Goal: Task Accomplishment & Management: Use online tool/utility

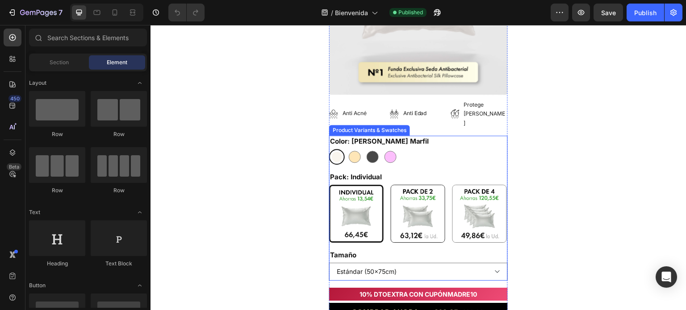
scroll to position [268, 0]
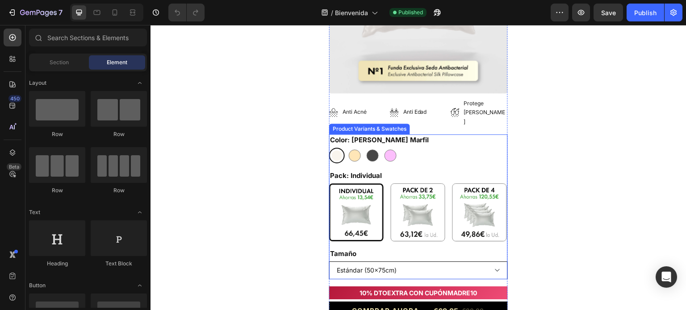
click at [392, 262] on select "Estándar (50x75cm) King (50x90cm) (50x135cm) (50x150cm)" at bounding box center [418, 271] width 179 height 18
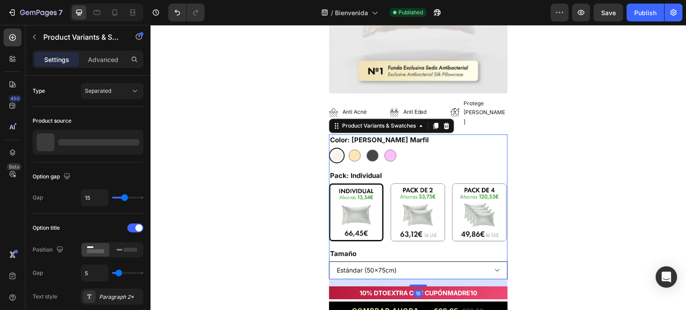
click at [416, 262] on select "Estándar (50x75cm) King (50x90cm) (50x135cm) (50x150cm)" at bounding box center [418, 271] width 179 height 18
click at [417, 262] on select "Estándar (50x75cm) King (50x90cm) (50x135cm) (50x150cm)" at bounding box center [418, 271] width 179 height 18
click at [329, 262] on select "Estándar (50x75cm) King (50x90cm) (50x135cm) (50x150cm)" at bounding box center [418, 271] width 179 height 18
select select "King (50x90cm)"
click at [391, 186] on 10\%\) at bounding box center [418, 213] width 54 height 58
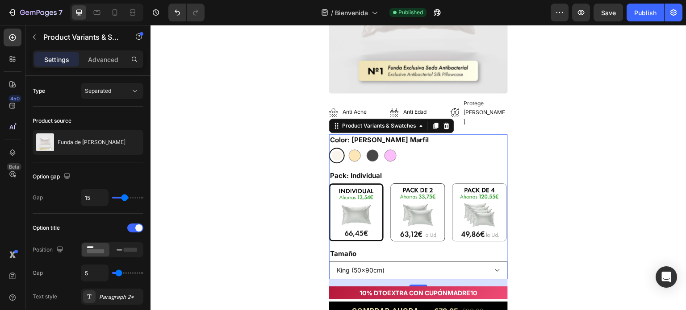
click at [390, 184] on input "Pack de 2 (2da. ud. al 10%) Pack de 2 (2da. ud. al 10%)" at bounding box center [390, 183] width 0 height 0
radio input "true"
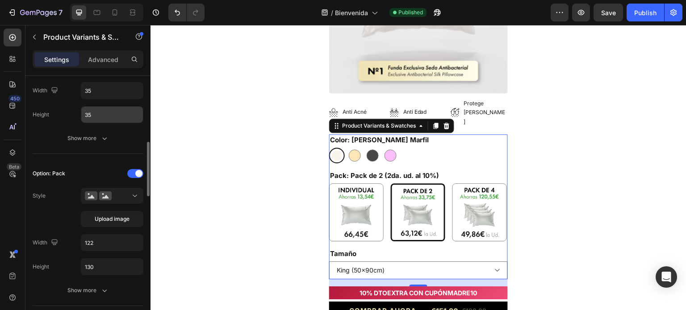
scroll to position [357, 0]
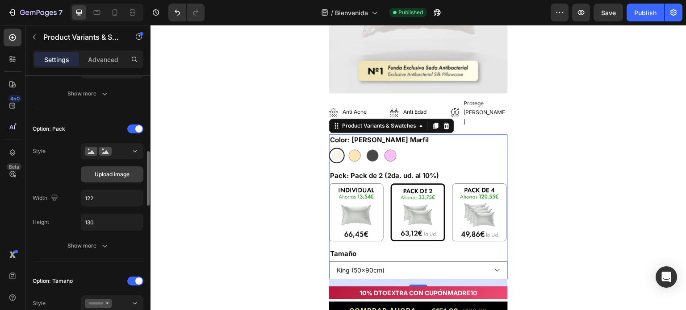
click at [121, 168] on button "Upload image" at bounding box center [112, 175] width 63 height 16
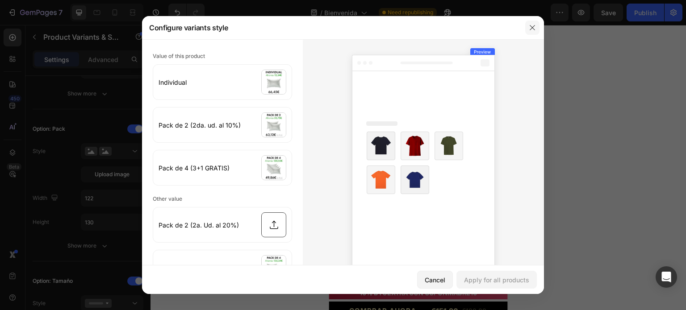
click at [534, 27] on icon "button" at bounding box center [532, 27] width 5 height 5
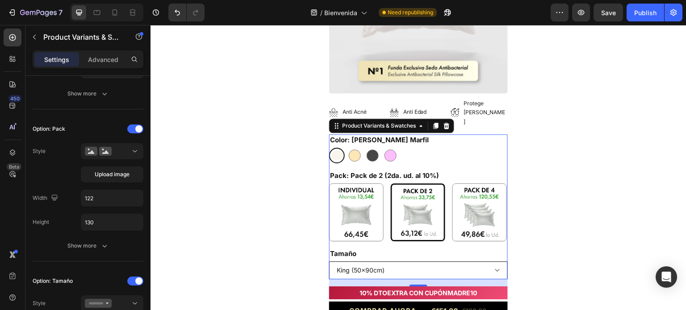
click at [375, 262] on select "Estándar (50x75cm) King (50x90cm) (50x135cm) (50x150cm)" at bounding box center [418, 271] width 179 height 18
click at [329, 262] on select "Estándar (50x75cm) King (50x90cm) (50x135cm) (50x150cm)" at bounding box center [418, 271] width 179 height 18
select select "Estándar (50x75cm)"
click at [356, 210] on img at bounding box center [357, 212] width 54 height 57
click at [329, 184] on input "Individual Individual" at bounding box center [329, 183] width 0 height 0
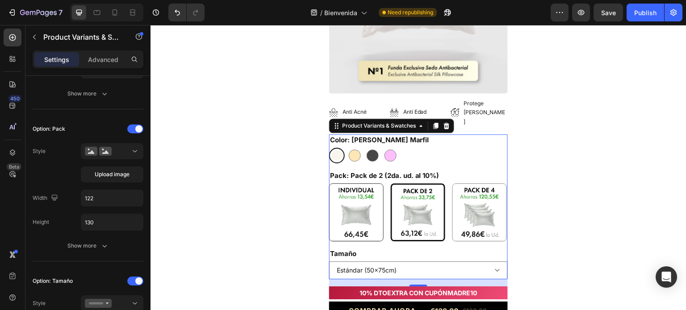
radio input "true"
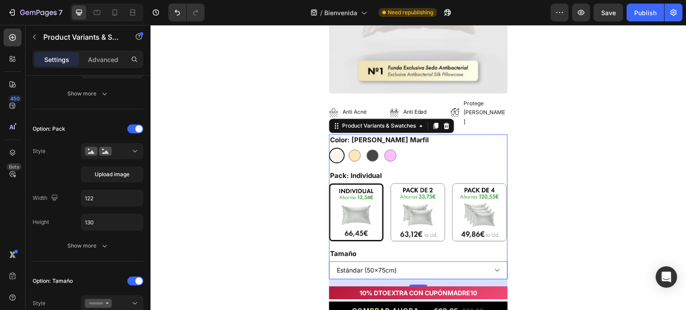
drag, startPoint x: 408, startPoint y: 194, endPoint x: 448, endPoint y: 198, distance: 40.4
click at [409, 194] on img at bounding box center [418, 212] width 54 height 57
click at [391, 184] on input "Pack de 2 (2da. ud. al 10%) Pack de 2 (2da. ud. al 10%)" at bounding box center [390, 183] width 0 height 0
radio input "true"
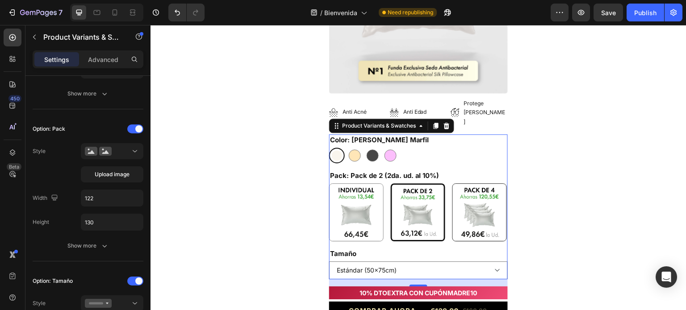
click at [476, 201] on img at bounding box center [480, 212] width 54 height 57
click at [452, 184] on input "Pack de 4 (3+1 GRATIS) Pack de 4 (3+1 GRATIS)" at bounding box center [452, 183] width 0 height 0
radio input "true"
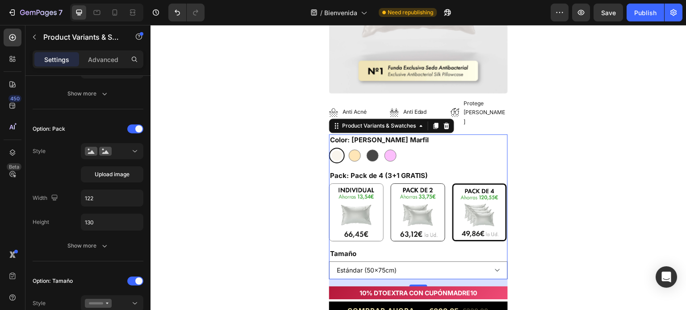
click at [426, 199] on img at bounding box center [418, 212] width 54 height 57
click at [391, 184] on input "Pack de 2 (2da. ud. al 10%) Pack de 2 (2da. ud. al 10%)" at bounding box center [390, 183] width 0 height 0
radio input "true"
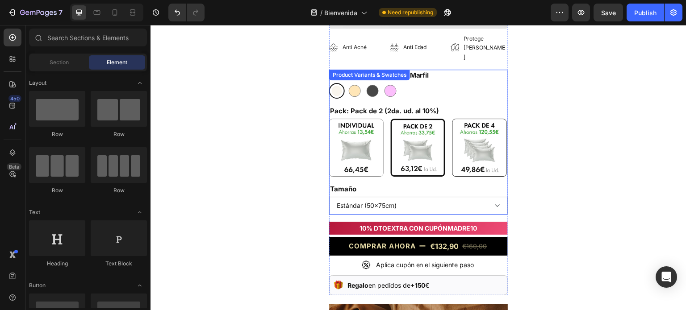
scroll to position [313, 0]
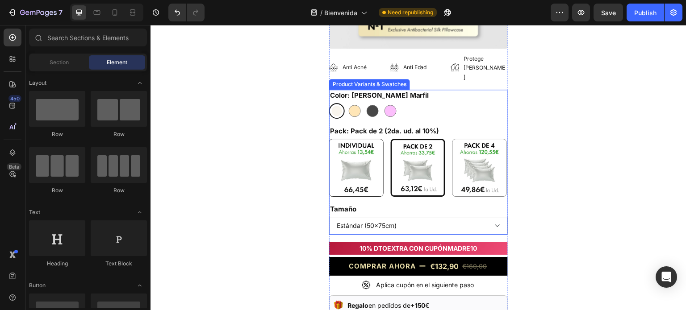
click at [358, 163] on img at bounding box center [357, 167] width 54 height 57
click at [329, 139] on input "Individual Individual" at bounding box center [329, 138] width 0 height 0
radio input "true"
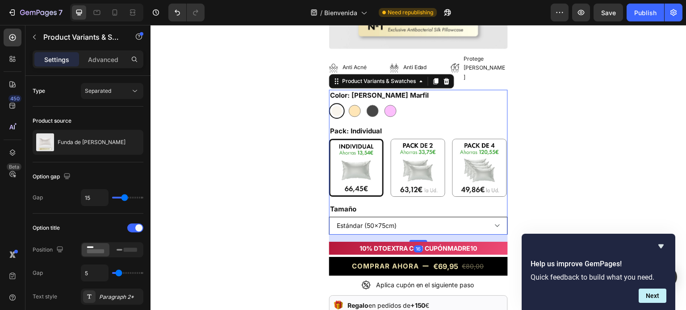
click at [431, 217] on select "Estándar (50x75cm) King (50x90cm) (50x135cm) (50x150cm)" at bounding box center [418, 226] width 179 height 18
click at [329, 217] on select "Estándar (50x75cm) King (50x90cm) (50x135cm) (50x150cm)" at bounding box center [418, 226] width 179 height 18
select select "King (50x90cm)"
click at [431, 139] on img at bounding box center [418, 167] width 54 height 57
click at [391, 138] on input "Pack de 2 (2da. ud. al 10%) Pack de 2 (2da. ud. al 10%)" at bounding box center [390, 138] width 0 height 0
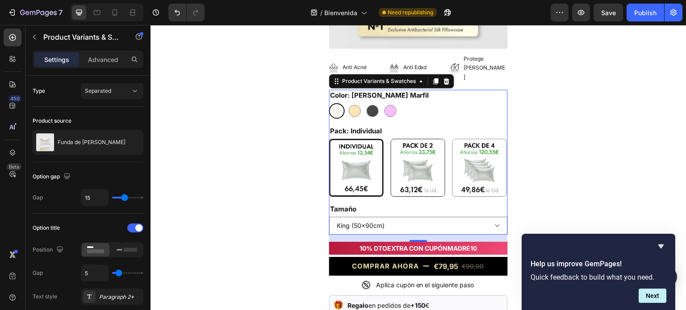
radio input "true"
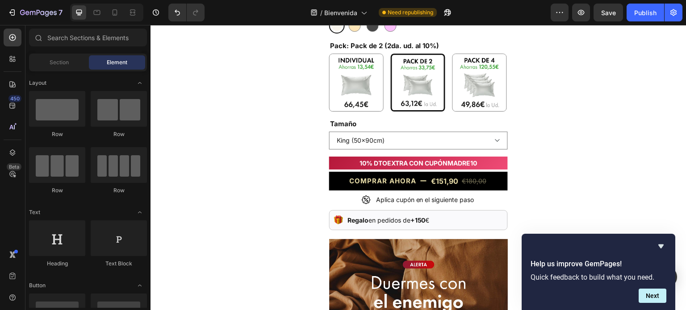
scroll to position [402, 0]
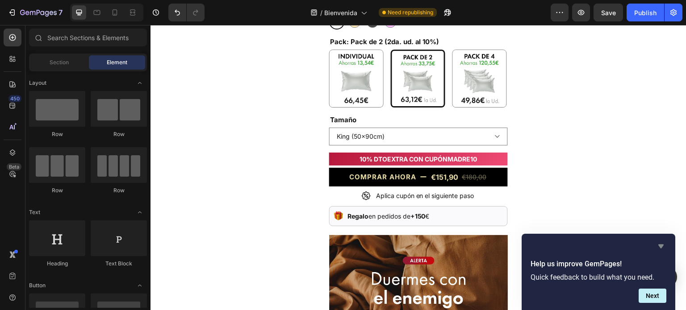
click at [657, 249] on icon "Hide survey" at bounding box center [660, 246] width 11 height 11
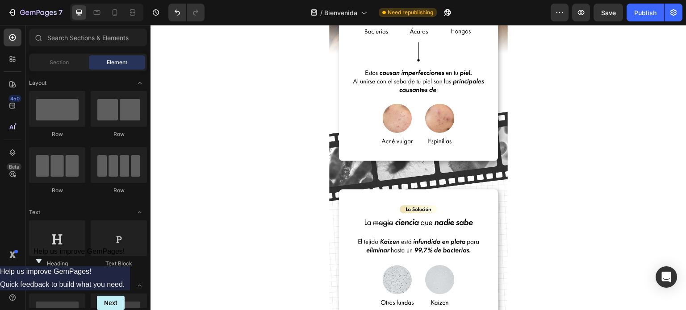
select select "King (50x90cm)"
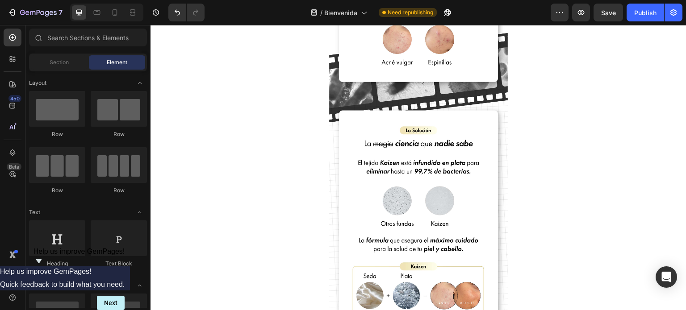
scroll to position [821, 0]
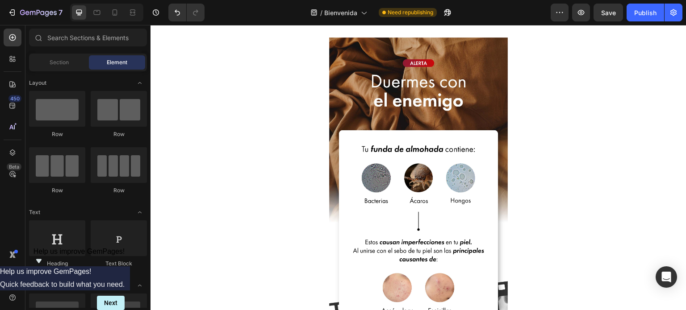
select select "King (50x90cm)"
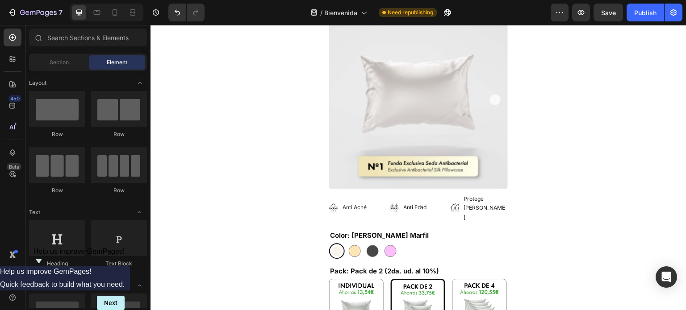
scroll to position [0, 0]
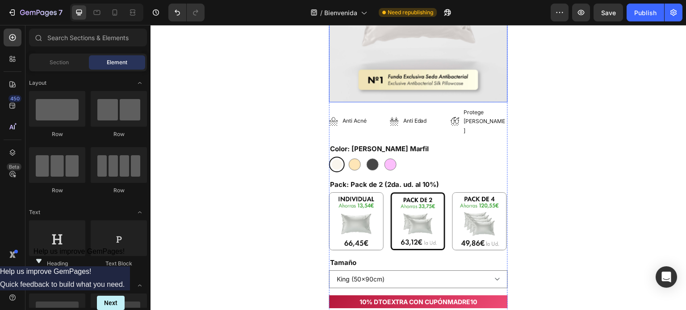
scroll to position [268, 0]
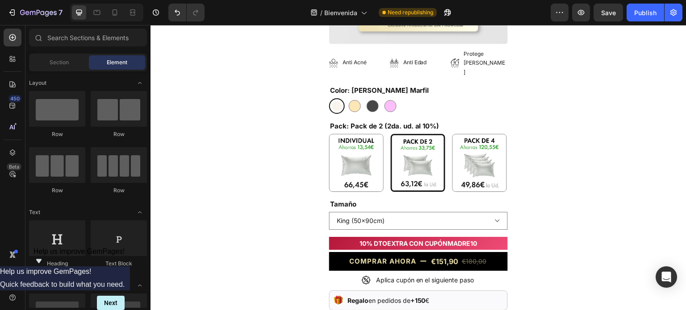
scroll to position [313, 0]
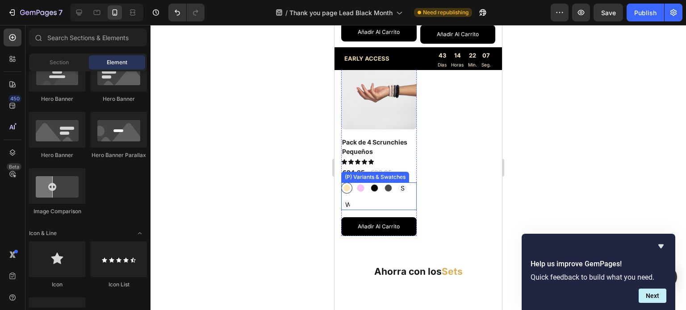
scroll to position [1189, 0]
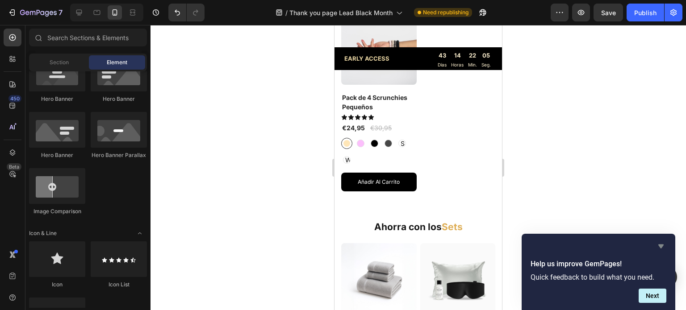
click at [660, 245] on icon "Hide survey" at bounding box center [660, 247] width 5 height 4
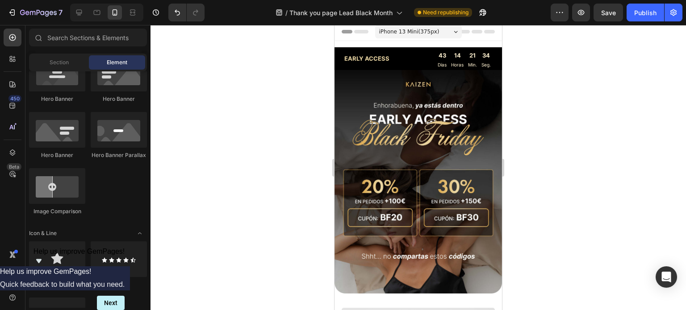
scroll to position [0, 0]
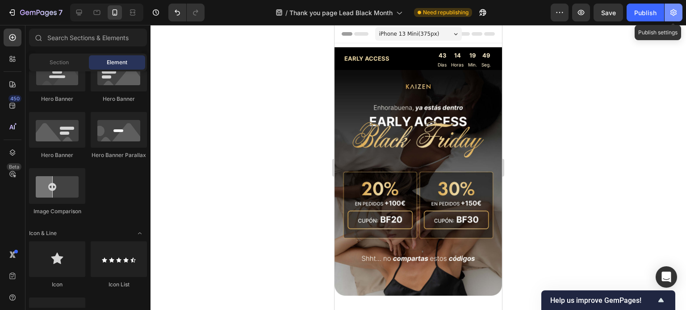
click at [676, 9] on icon "button" at bounding box center [673, 12] width 9 height 9
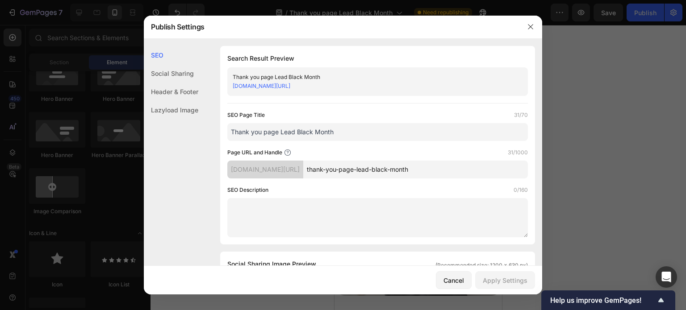
click at [176, 91] on div "Header & Footer" at bounding box center [171, 92] width 54 height 18
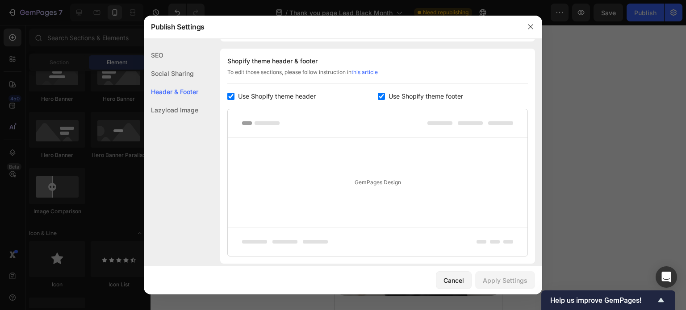
scroll to position [418, 0]
click at [528, 24] on button "button" at bounding box center [530, 27] width 14 height 14
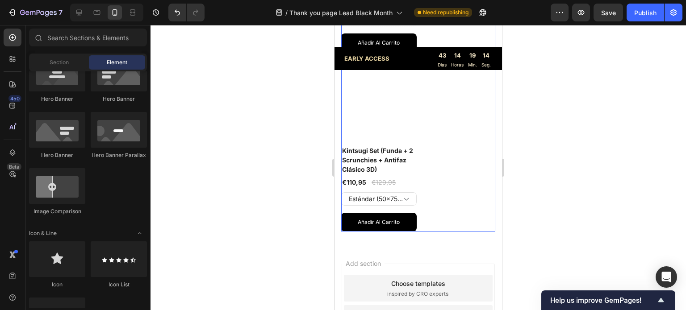
scroll to position [1651, 0]
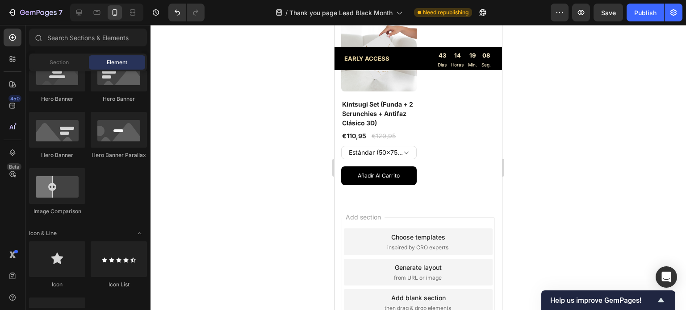
drag, startPoint x: 499, startPoint y: 240, endPoint x: 837, endPoint y: 293, distance: 342.5
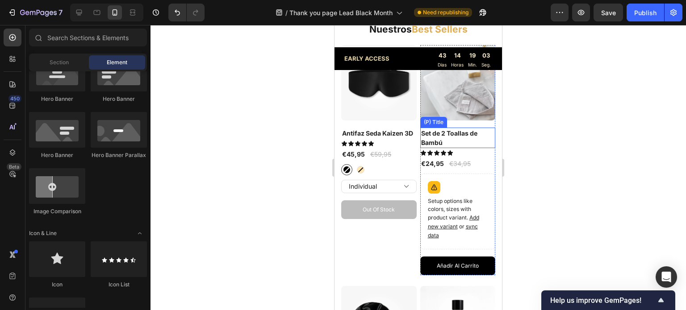
scroll to position [509, 0]
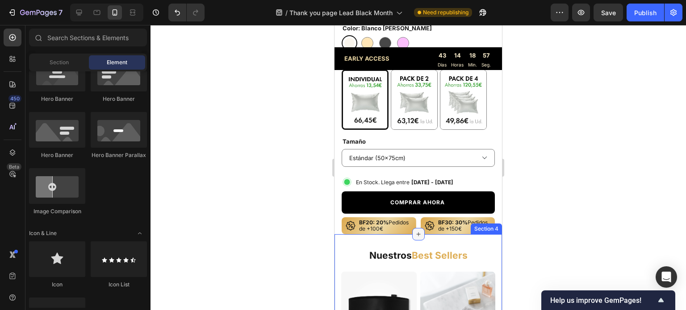
click at [416, 231] on icon at bounding box center [418, 234] width 7 height 7
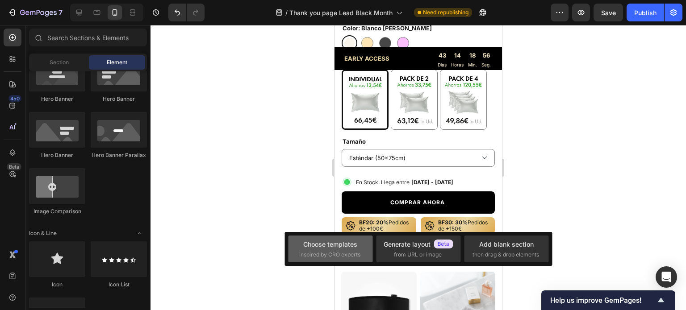
click at [359, 250] on div "Choose templates inspired by CRO experts" at bounding box center [330, 249] width 63 height 19
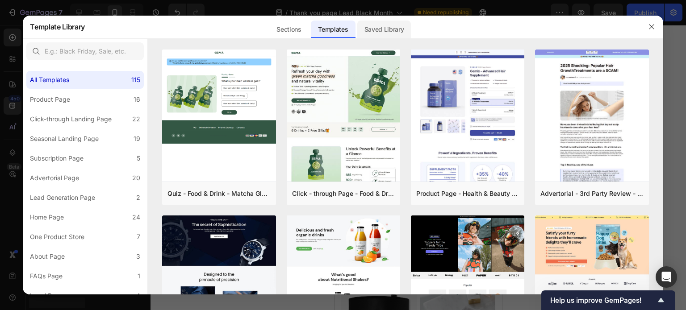
click at [379, 27] on div "Saved Library" at bounding box center [384, 30] width 54 height 18
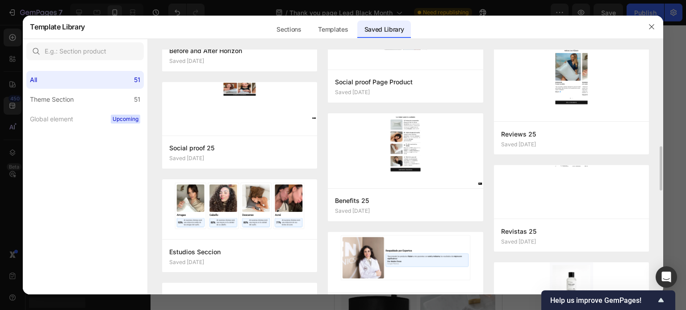
scroll to position [625, 0]
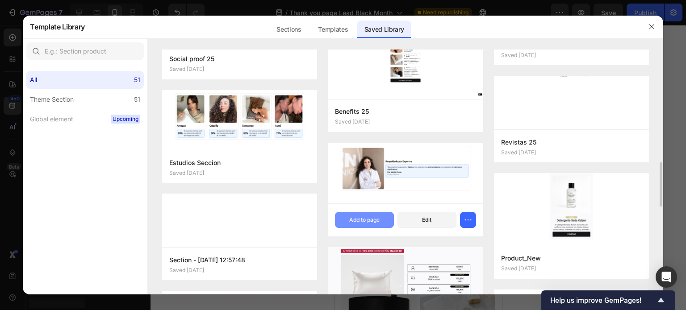
click at [370, 217] on div "Add to page" at bounding box center [364, 220] width 30 height 8
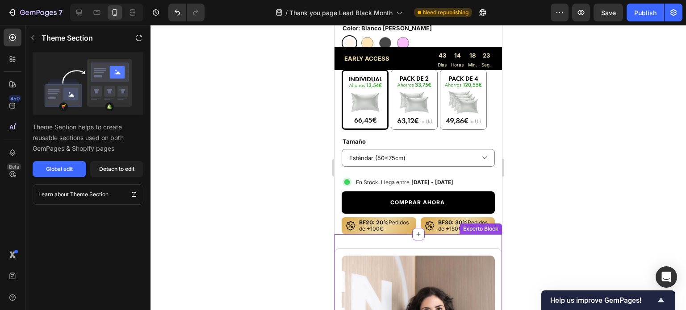
scroll to position [702, 0]
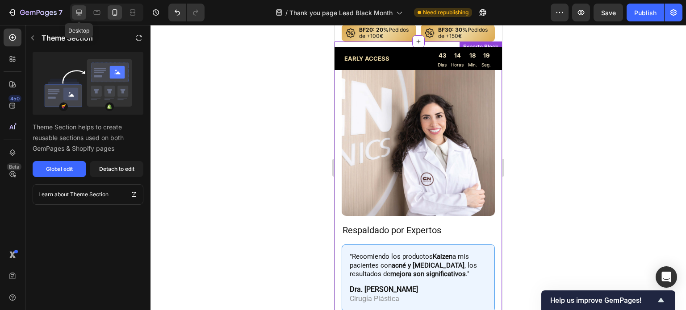
click at [76, 9] on icon at bounding box center [79, 12] width 9 height 9
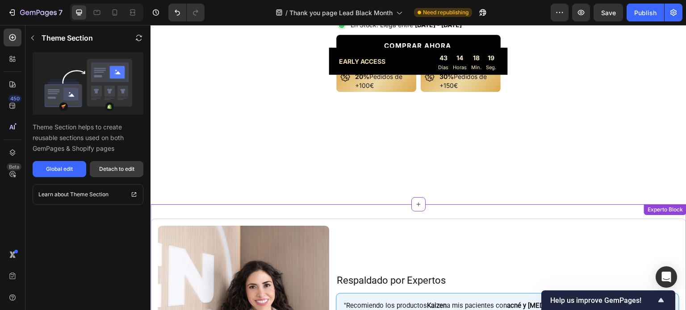
click at [107, 170] on div "Detach to edit" at bounding box center [116, 169] width 35 height 8
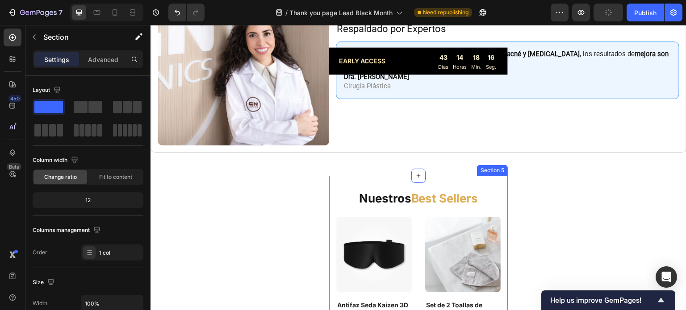
scroll to position [745, 0]
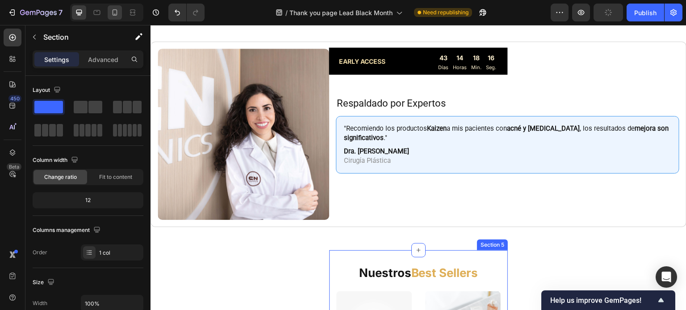
click at [115, 10] on icon at bounding box center [114, 12] width 9 height 9
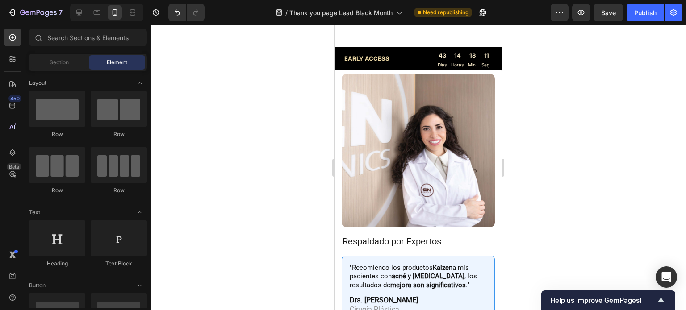
scroll to position [788, 0]
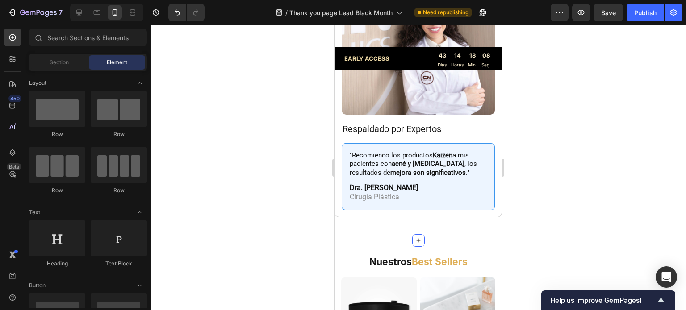
click at [492, 218] on div "Image Respaldado por Expertos Heading "Recomiendo los productos Kaizen a mis pa…" at bounding box center [417, 90] width 167 height 272
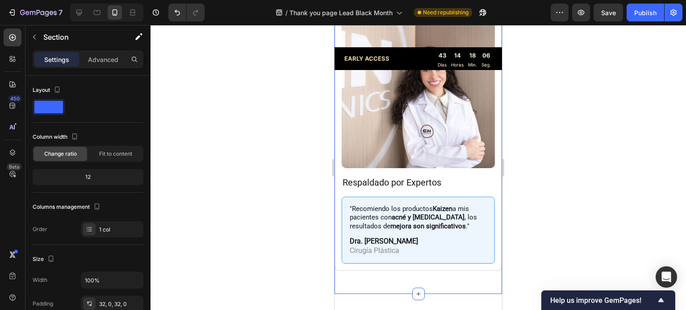
scroll to position [520, 0]
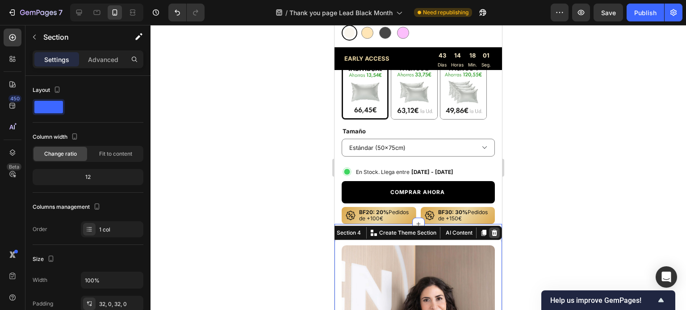
click at [491, 229] on icon at bounding box center [494, 232] width 7 height 7
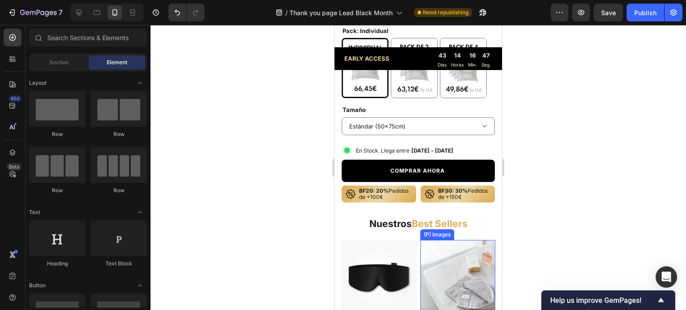
scroll to position [475, 0]
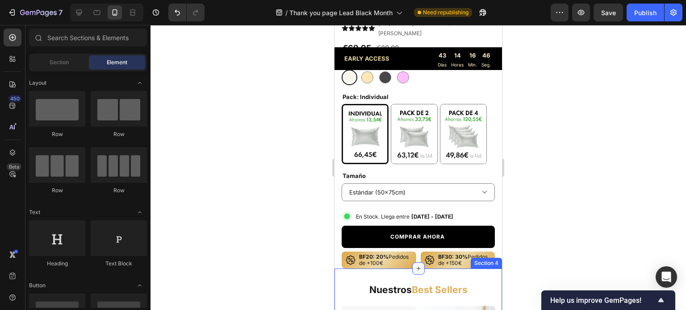
click at [415, 265] on icon at bounding box center [418, 268] width 7 height 7
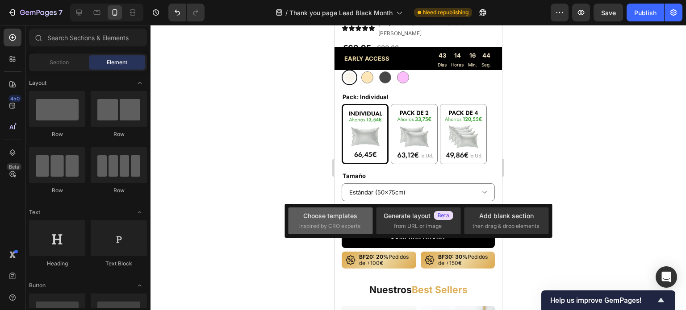
click at [353, 221] on div "Choose templates inspired by CRO experts" at bounding box center [330, 220] width 63 height 19
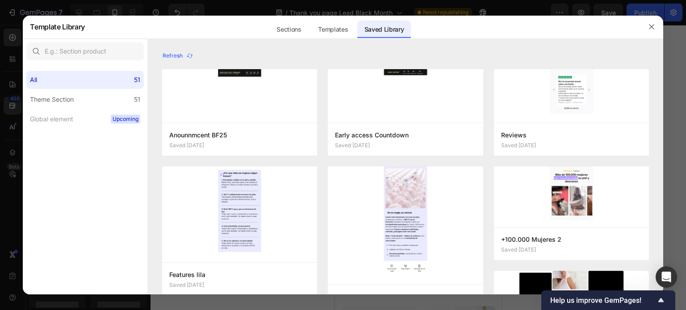
drag, startPoint x: 654, startPoint y: 27, endPoint x: 647, endPoint y: 37, distance: 12.5
click at [653, 27] on icon "button" at bounding box center [651, 26] width 7 height 7
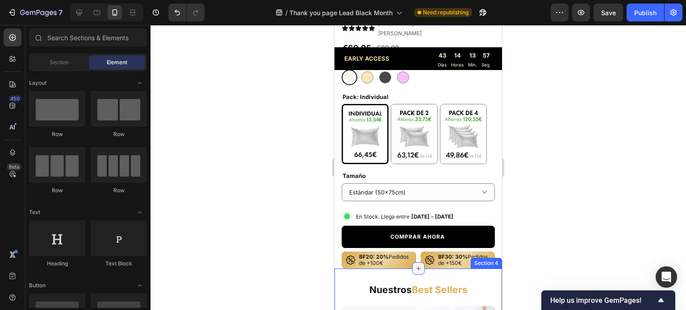
click at [416, 265] on icon at bounding box center [418, 268] width 7 height 7
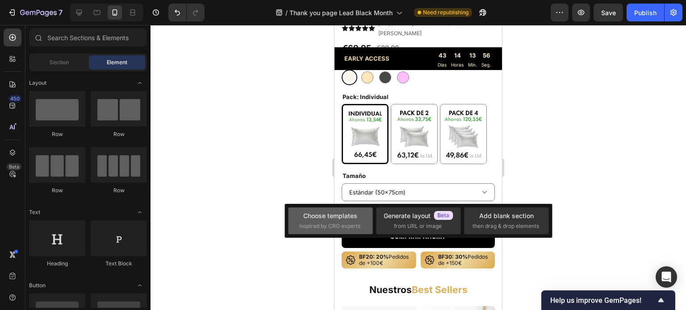
click at [357, 223] on span "inspired by CRO experts" at bounding box center [329, 226] width 61 height 8
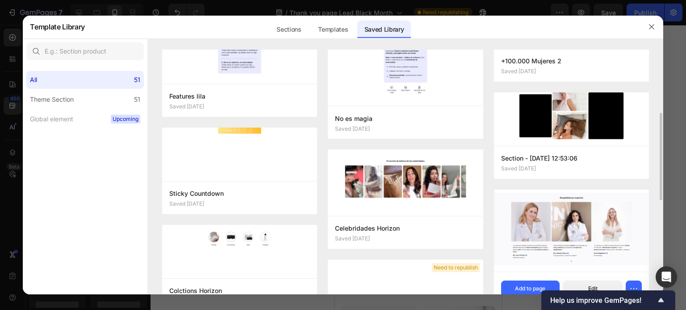
scroll to position [223, 0]
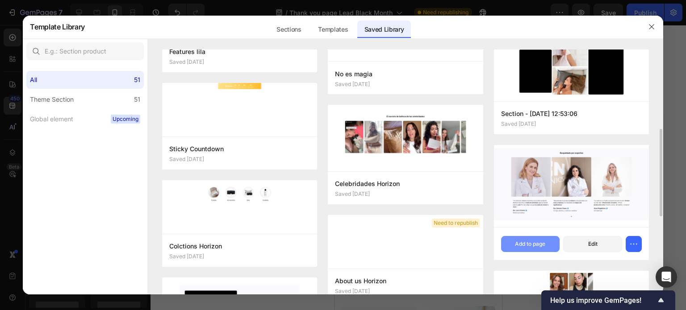
click at [548, 248] on button "Add to page" at bounding box center [530, 244] width 59 height 16
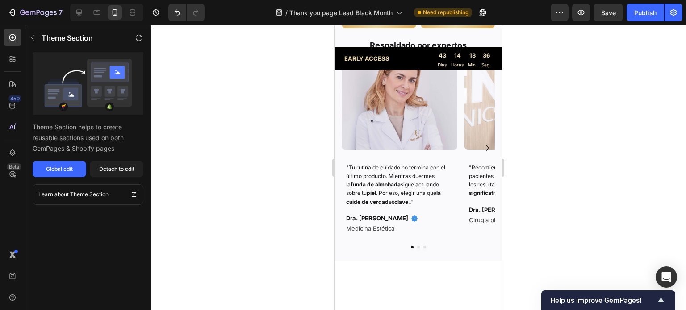
scroll to position [568, 0]
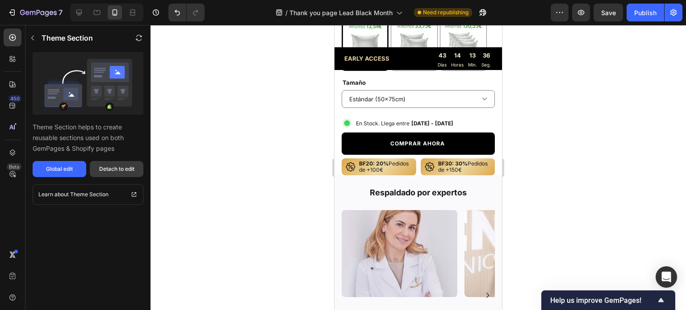
click at [105, 167] on div "Detach to edit" at bounding box center [116, 169] width 35 height 8
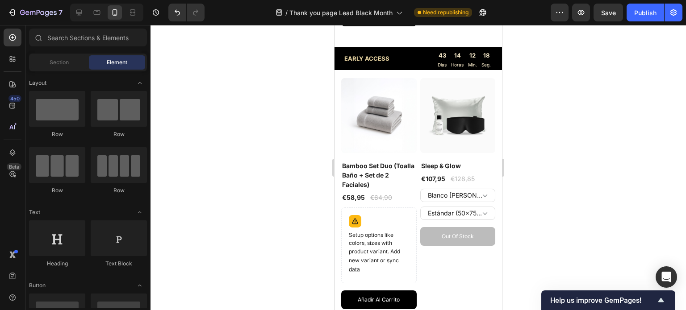
scroll to position [1347, 0]
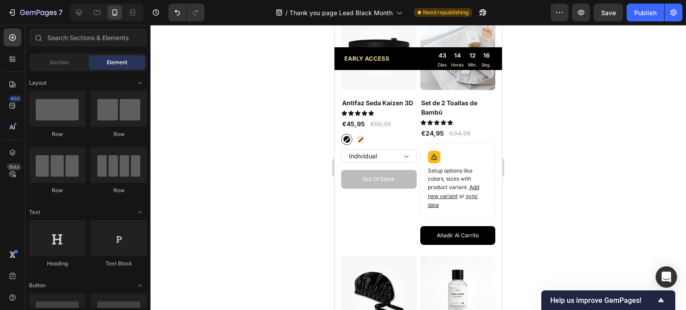
drag, startPoint x: 498, startPoint y: 214, endPoint x: 747, endPoint y: 30, distance: 309.7
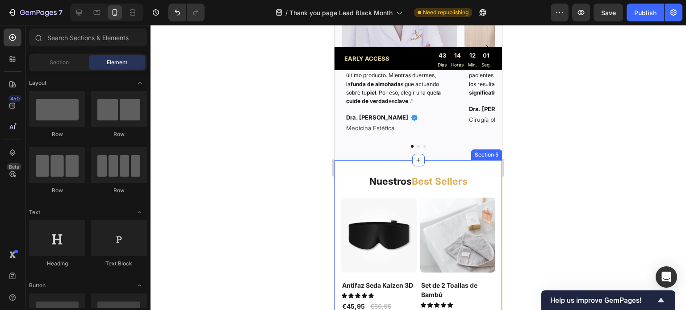
scroll to position [761, 0]
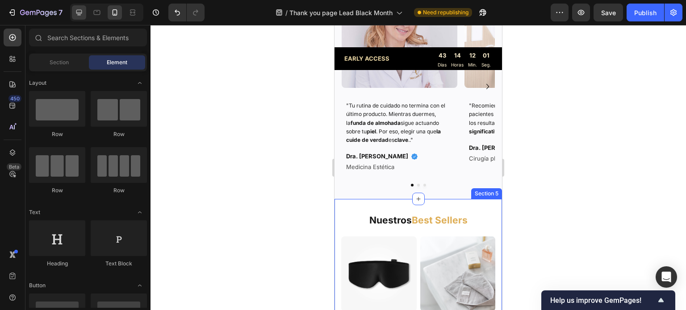
click at [82, 13] on icon at bounding box center [79, 12] width 9 height 9
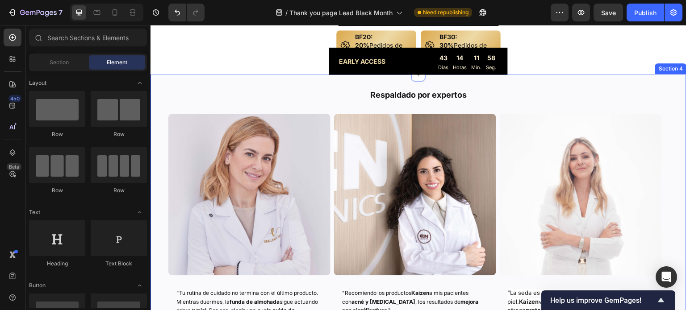
scroll to position [666, 0]
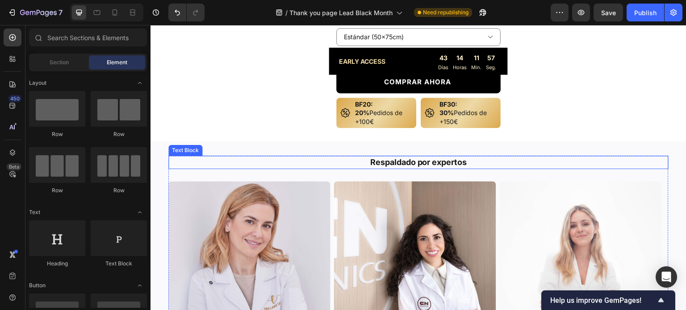
click at [533, 157] on p "Respaldado por expertos" at bounding box center [418, 162] width 498 height 11
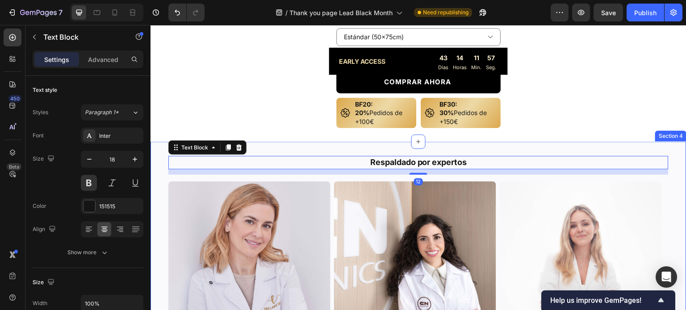
click at [535, 142] on div "Respaldado por expertos Text Block 12 Image "Tu rutina de cuidado no termina co…" at bounding box center [418, 294] width 536 height 305
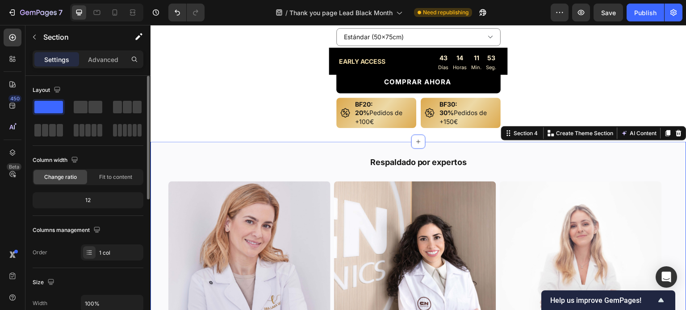
scroll to position [89, 0]
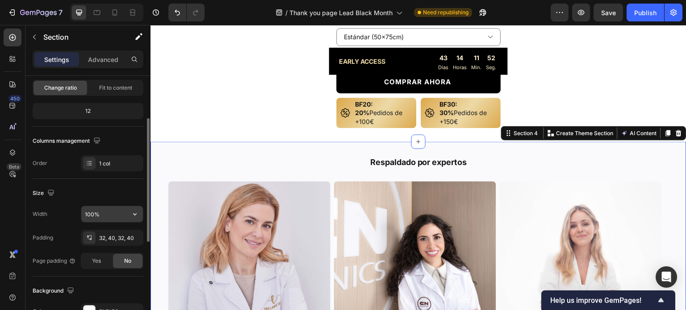
click at [101, 215] on input "100%" at bounding box center [112, 214] width 62 height 16
click at [101, 213] on input "400%" at bounding box center [112, 214] width 62 height 16
type input "400"
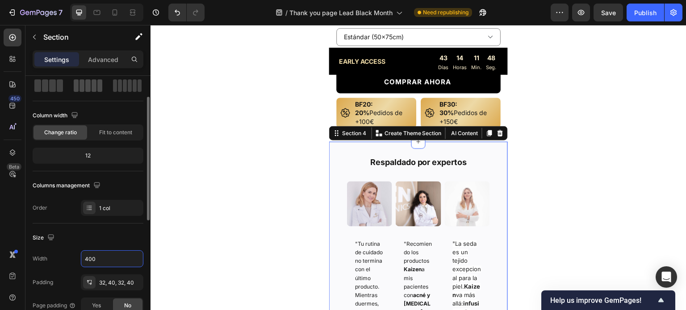
scroll to position [0, 0]
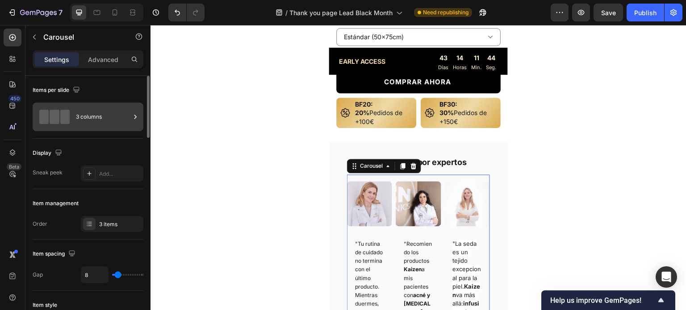
click at [86, 121] on div "3 columns" at bounding box center [103, 117] width 54 height 21
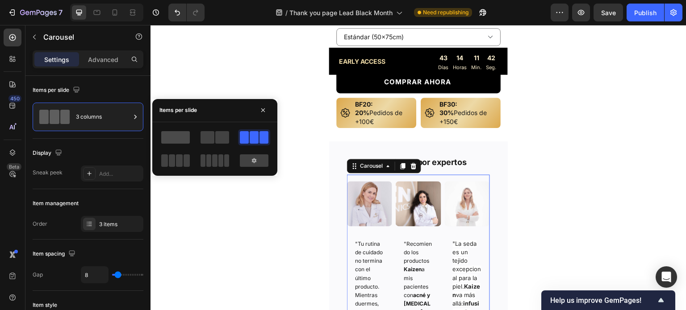
click at [178, 137] on span at bounding box center [175, 137] width 29 height 13
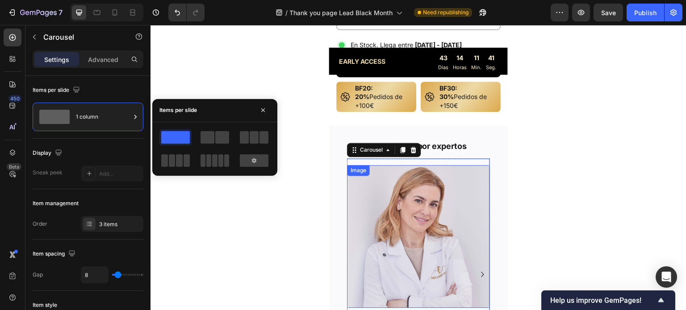
scroll to position [739, 0]
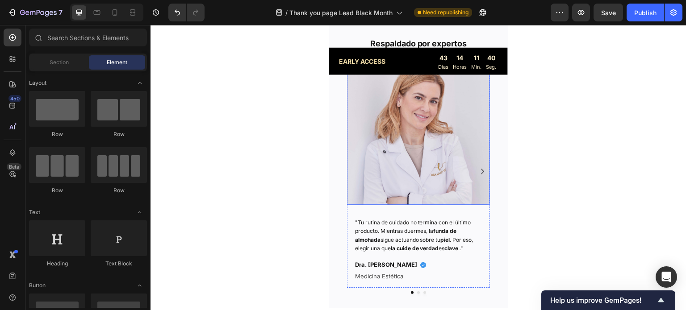
scroll to position [755, 0]
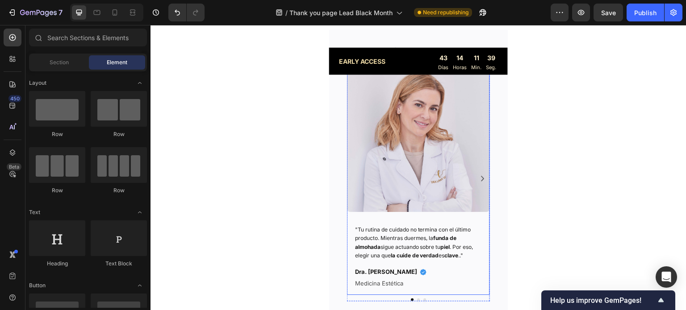
click at [482, 220] on div "Image "Tu rutina de cuidado no termina con el último producto. Mientras duermes…" at bounding box center [418, 178] width 143 height 219
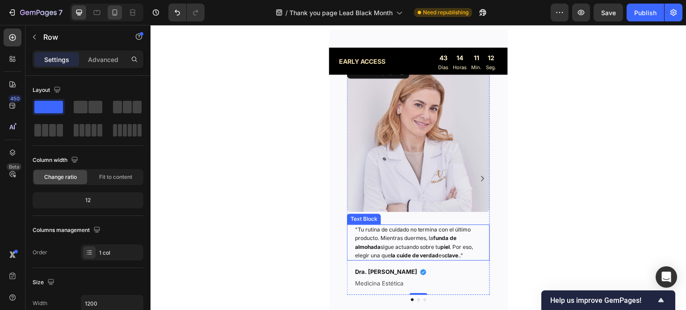
click at [115, 14] on icon at bounding box center [115, 14] width 2 height 1
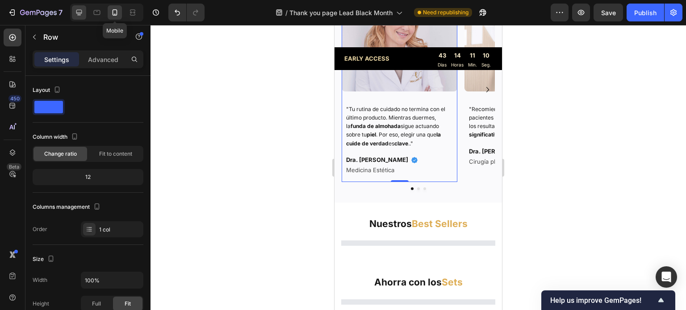
scroll to position [741, 0]
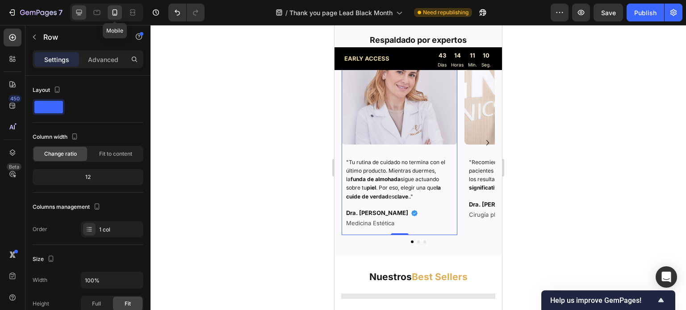
click at [79, 12] on icon at bounding box center [79, 13] width 6 height 6
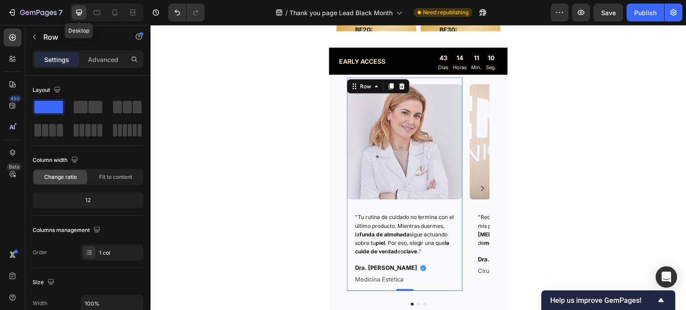
type input "1200"
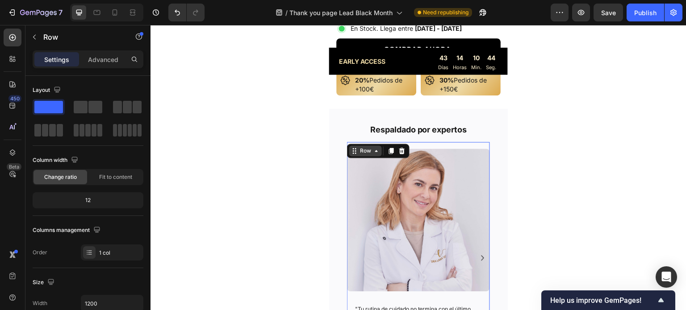
click at [364, 147] on div "Row" at bounding box center [365, 151] width 15 height 8
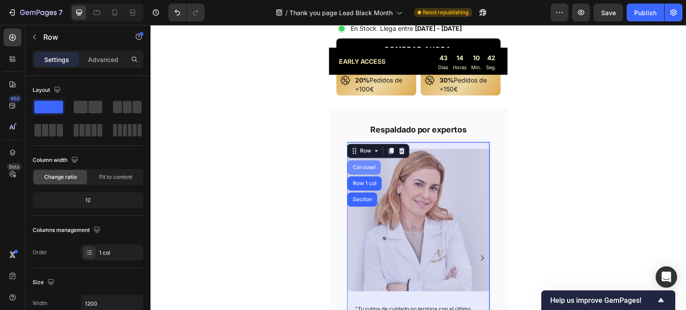
click at [357, 165] on div "Carousel" at bounding box center [364, 167] width 26 height 5
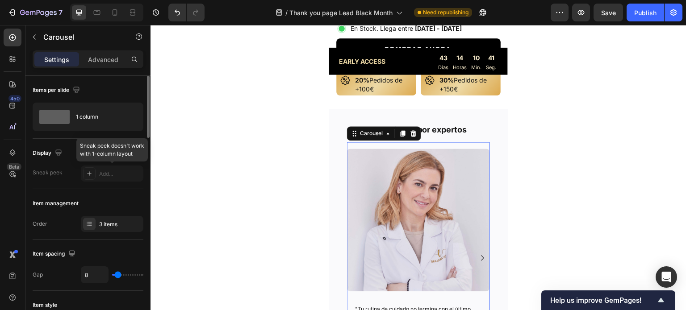
click at [88, 175] on div at bounding box center [112, 174] width 63 height 16
click at [132, 174] on div at bounding box center [112, 174] width 63 height 16
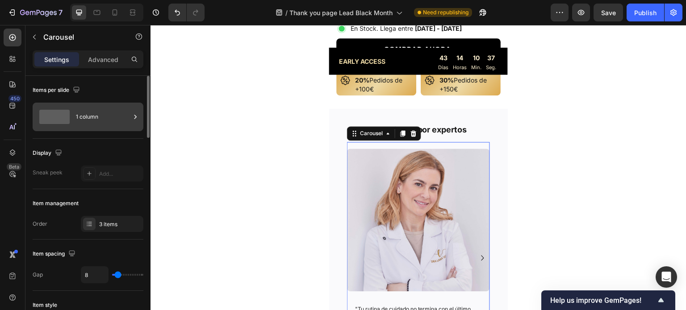
click at [90, 119] on div "1 column" at bounding box center [103, 117] width 54 height 21
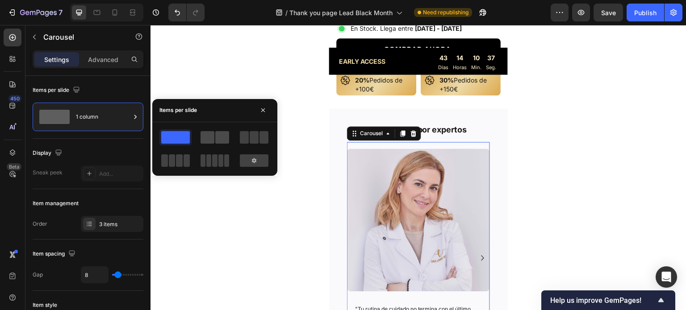
click at [213, 140] on span at bounding box center [207, 137] width 14 height 13
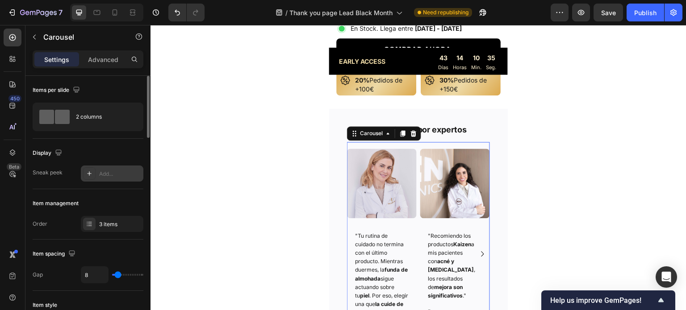
click at [109, 178] on div "Add..." at bounding box center [112, 174] width 63 height 16
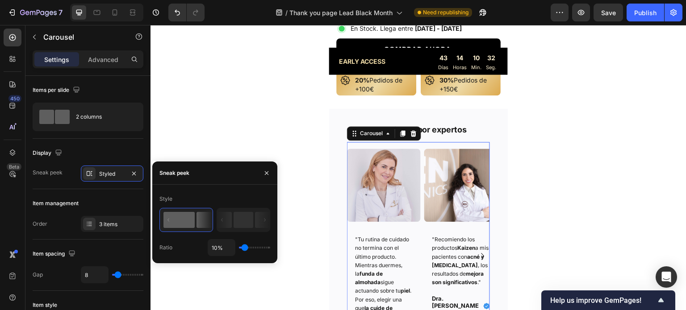
type input "26%"
type input "26"
type input "34%"
type input "34"
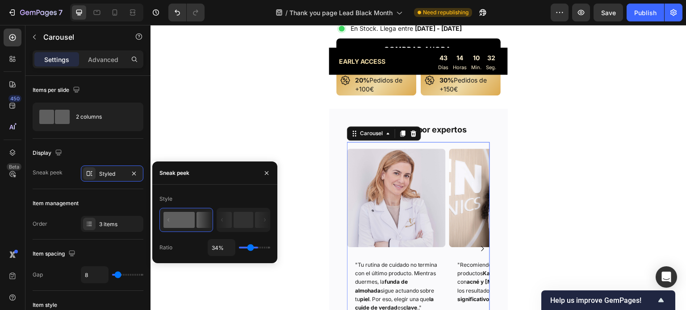
type input "57%"
type input "57"
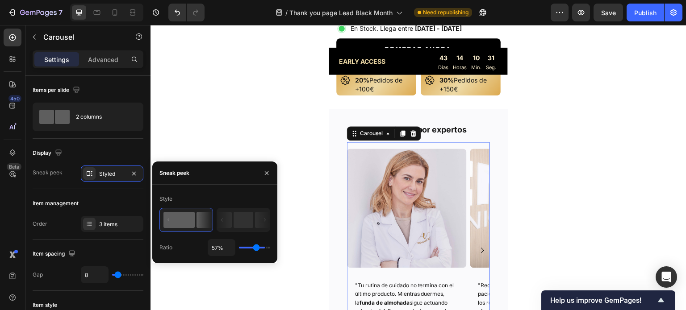
type input "81%"
type input "81"
type input "100%"
type input "100"
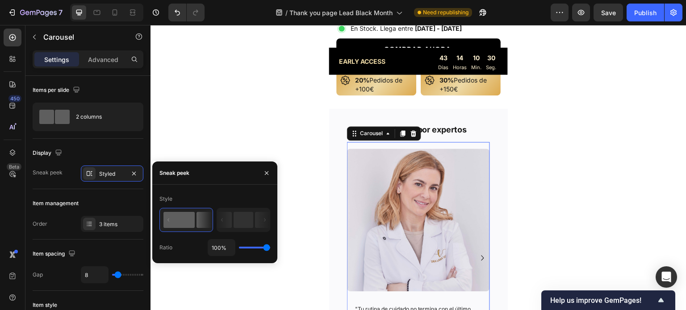
type input "92%"
type input "92"
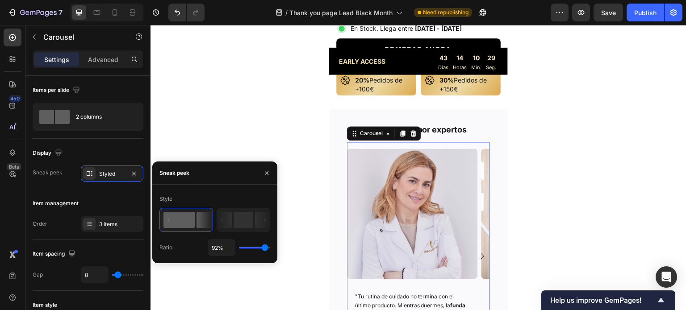
type input "91%"
type input "91"
type input "89%"
type input "89"
type input "85%"
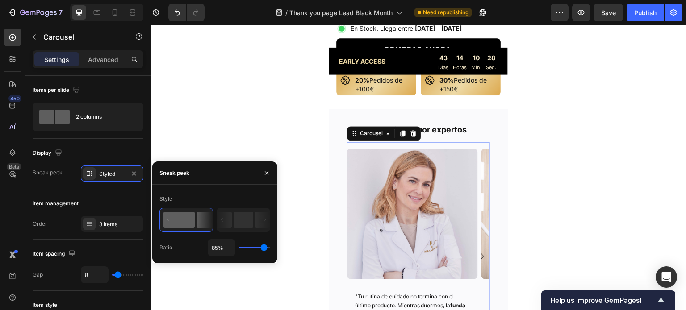
type input "85"
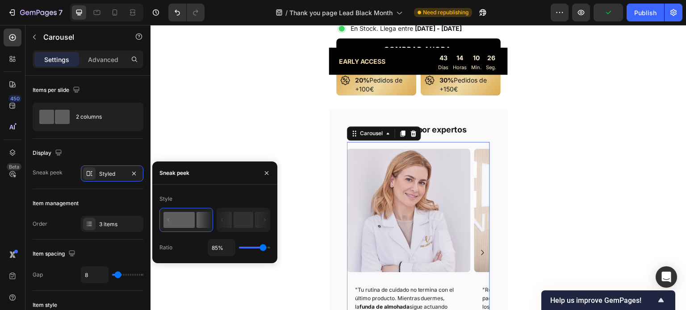
type input "84%"
type input "84"
type input "79%"
type input "79"
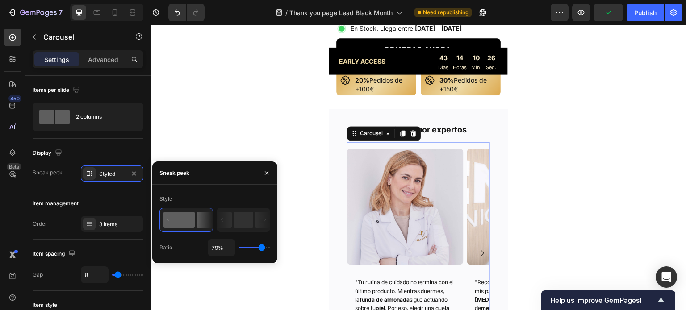
type input "78%"
drag, startPoint x: 246, startPoint y: 249, endPoint x: 261, endPoint y: 250, distance: 14.8
type input "78"
click at [261, 249] on input "range" at bounding box center [254, 248] width 31 height 2
type input "8%"
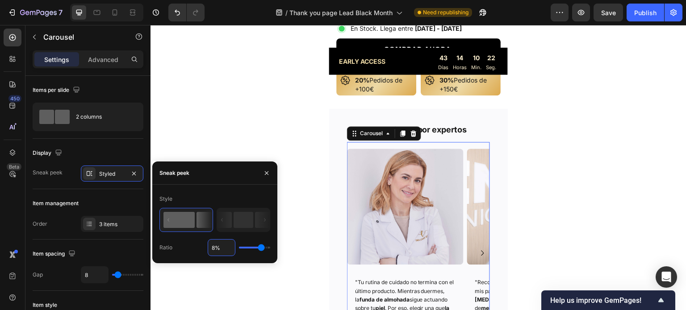
type input "8"
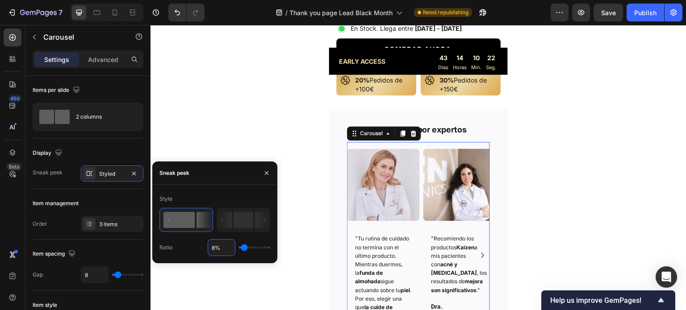
type input "80%"
type input "80"
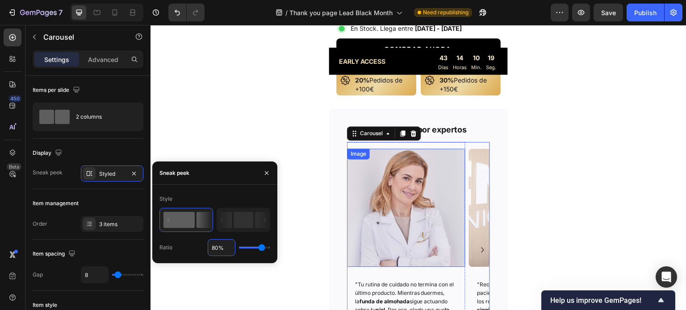
click at [422, 187] on img at bounding box center [406, 208] width 118 height 118
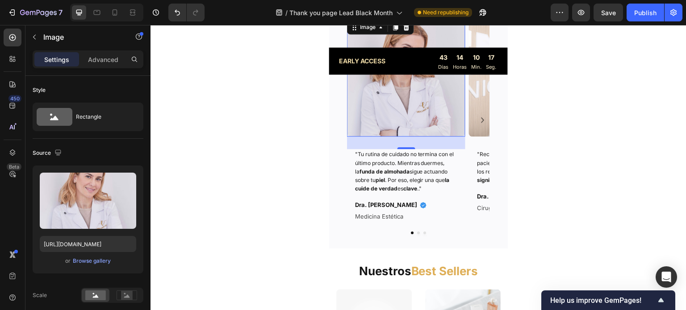
scroll to position [752, 0]
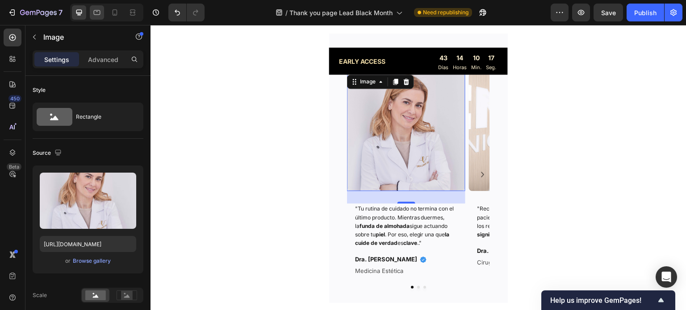
click at [95, 12] on icon at bounding box center [96, 12] width 9 height 9
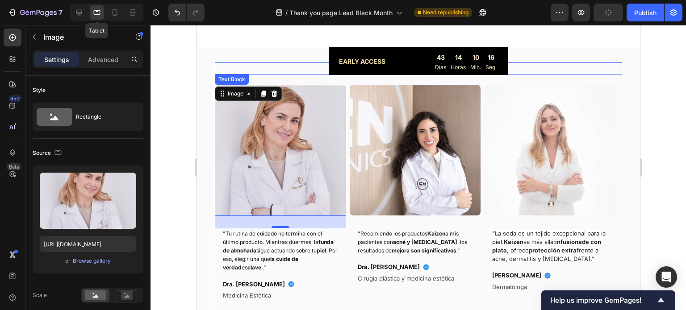
scroll to position [768, 0]
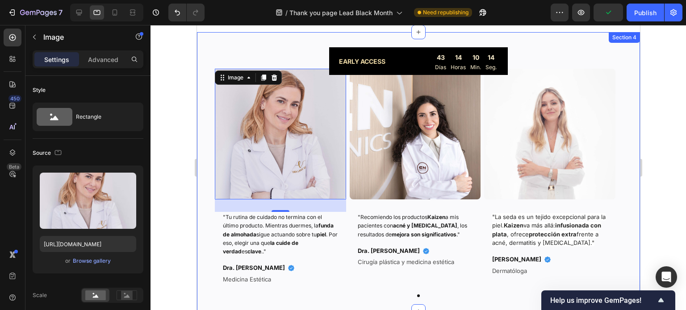
click at [279, 44] on div "Respaldado por expertos Text Block Image 28 "Tu rutina de cuidado no termina co…" at bounding box center [417, 171] width 443 height 279
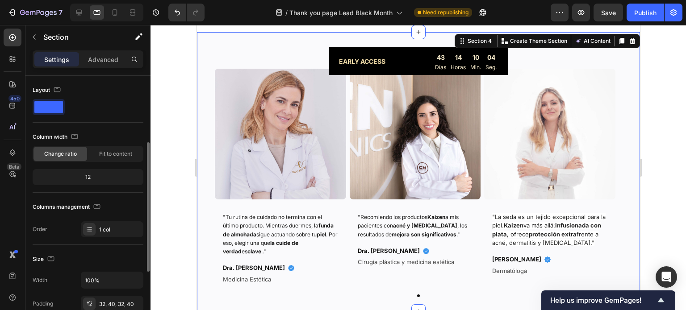
scroll to position [45, 0]
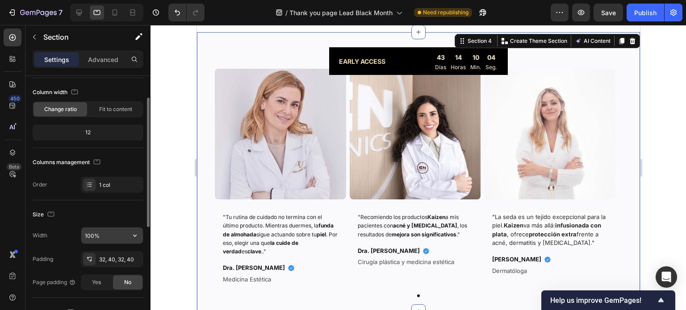
click at [107, 232] on input "100%" at bounding box center [112, 236] width 62 height 16
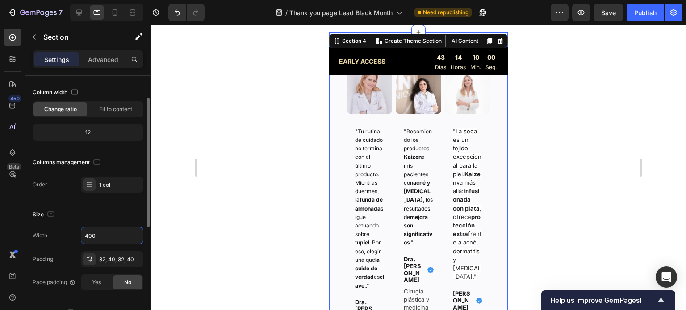
type input "400"
click at [125, 159] on div "Columns management" at bounding box center [88, 162] width 111 height 14
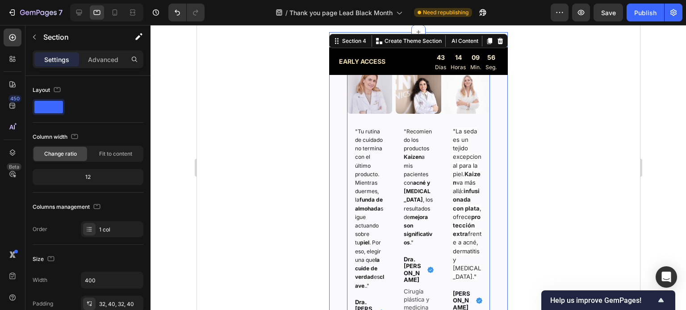
click at [391, 117] on div "Image "Tu rutina de cuidado no termina con el último producto. Mientras duermes…" at bounding box center [417, 208] width 143 height 292
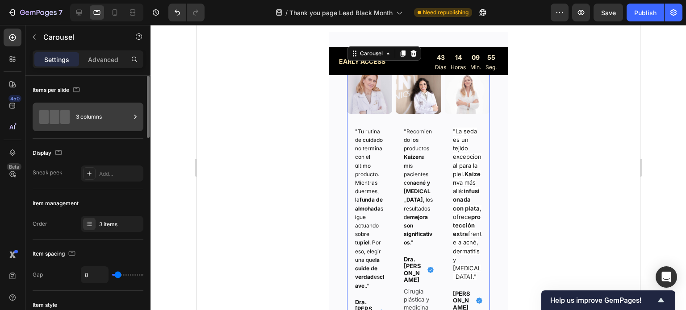
click at [85, 123] on div "3 columns" at bounding box center [103, 117] width 54 height 21
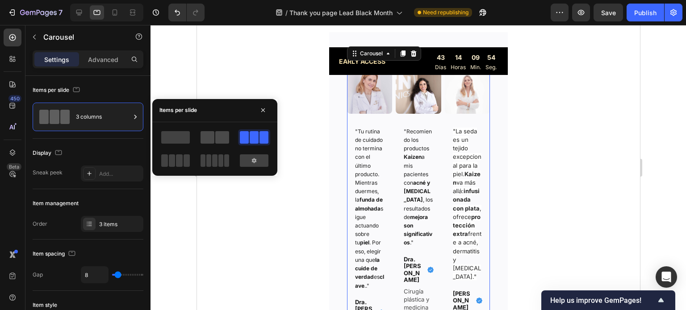
click at [205, 137] on span at bounding box center [207, 137] width 14 height 13
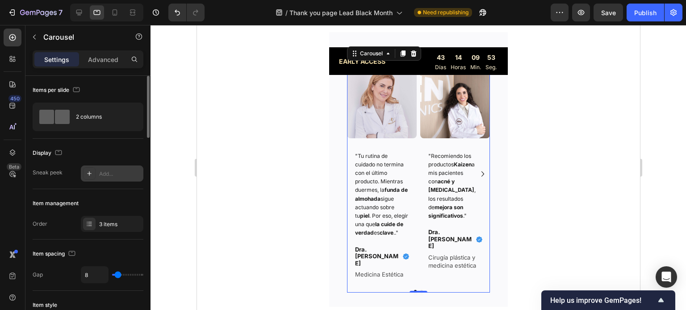
click at [96, 169] on div "Add..." at bounding box center [112, 174] width 63 height 16
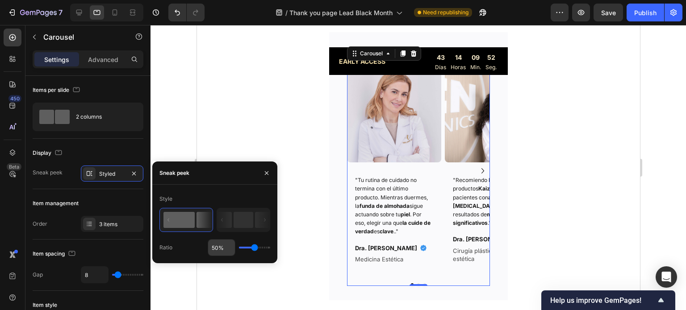
type input "82%"
type input "85"
click at [263, 249] on input "range" at bounding box center [254, 248] width 31 height 2
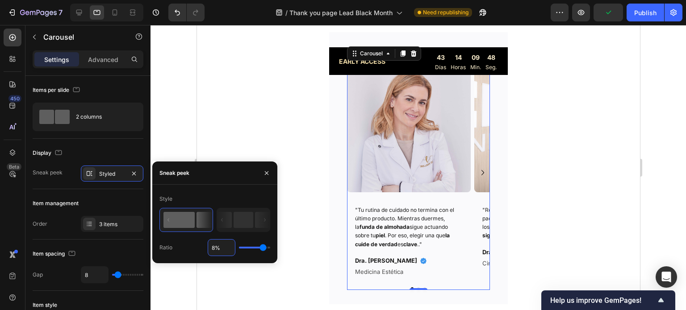
type input "80%"
type input "80"
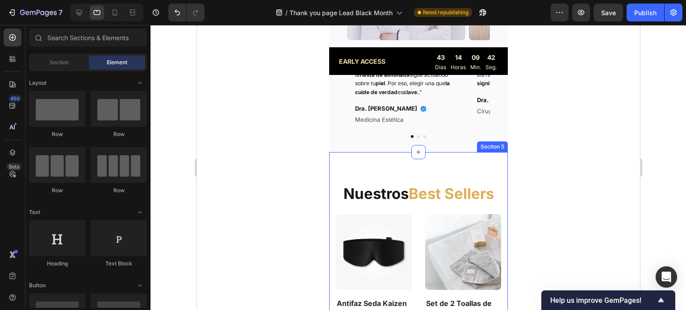
scroll to position [947, 0]
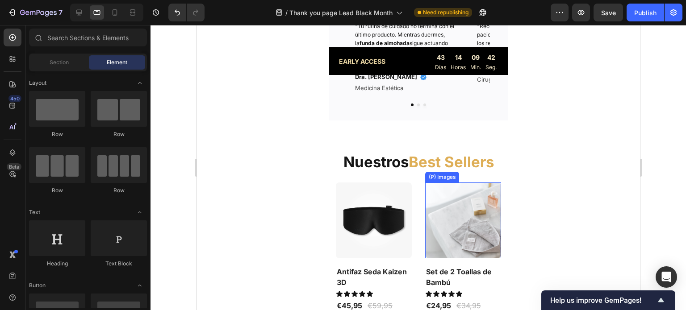
click at [453, 167] on span "Best Sellers" at bounding box center [450, 162] width 85 height 18
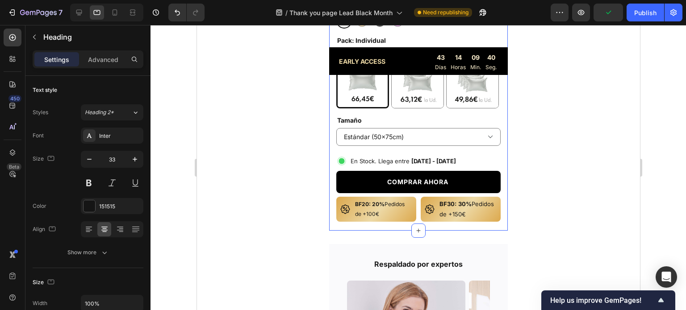
scroll to position [589, 0]
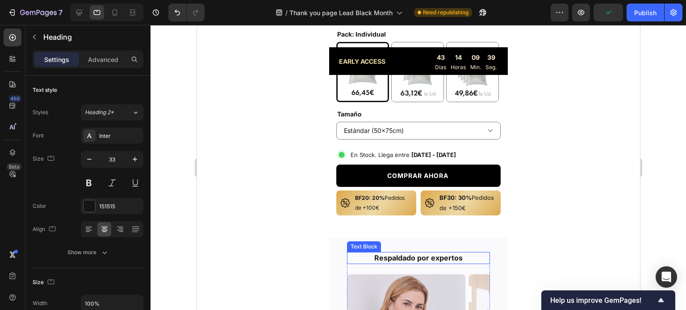
click at [436, 253] on p "Respaldado por expertos" at bounding box center [417, 258] width 141 height 10
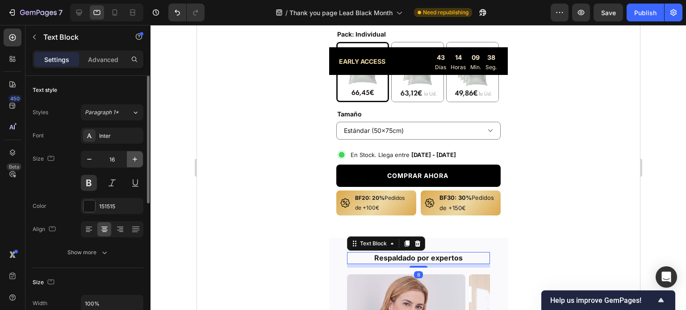
click at [134, 159] on icon "button" at bounding box center [135, 159] width 4 height 4
type input "18"
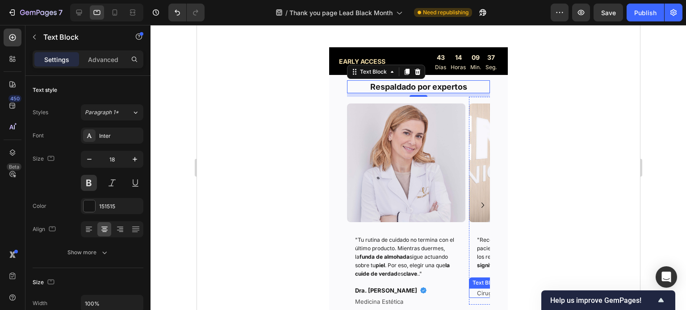
scroll to position [902, 0]
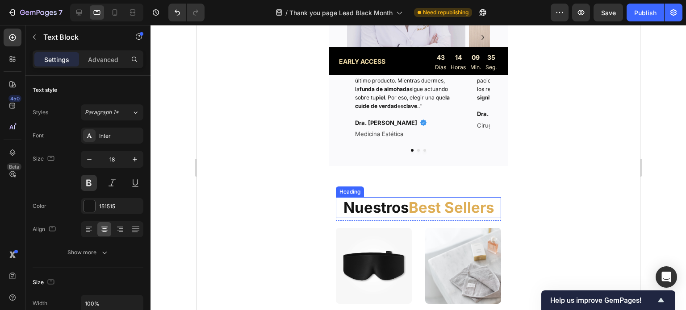
click at [468, 211] on span "Best Sellers" at bounding box center [450, 208] width 85 height 18
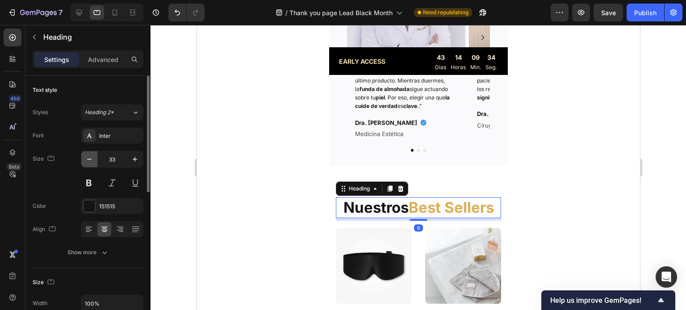
click at [86, 159] on icon "button" at bounding box center [89, 159] width 9 height 9
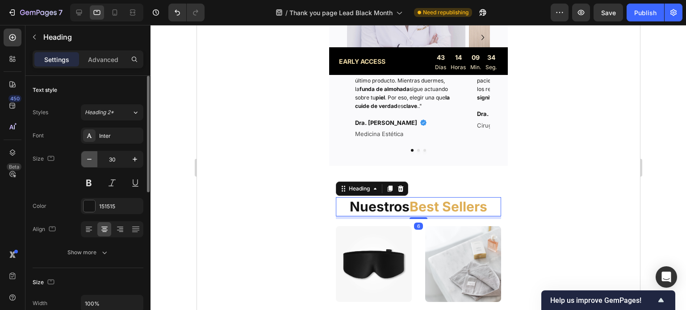
click at [86, 159] on icon "button" at bounding box center [89, 159] width 9 height 9
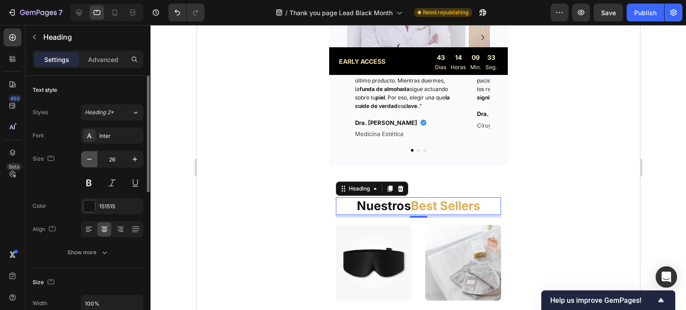
click at [86, 159] on icon "button" at bounding box center [89, 159] width 9 height 9
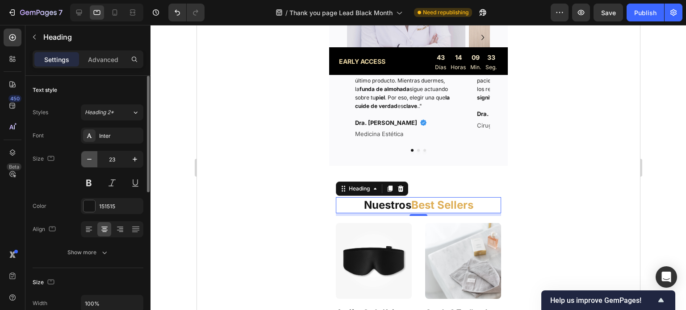
click at [86, 159] on icon "button" at bounding box center [89, 159] width 9 height 9
click at [87, 159] on icon "button" at bounding box center [89, 159] width 9 height 9
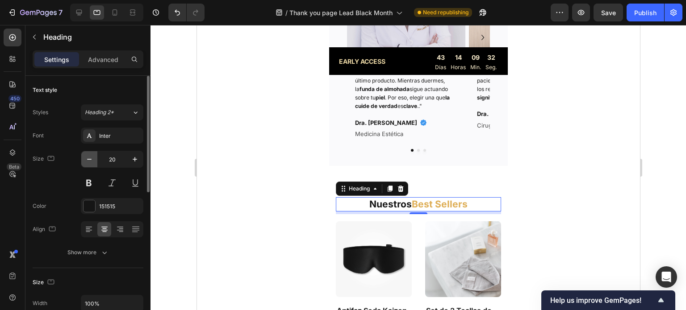
click at [87, 159] on icon "button" at bounding box center [89, 159] width 9 height 9
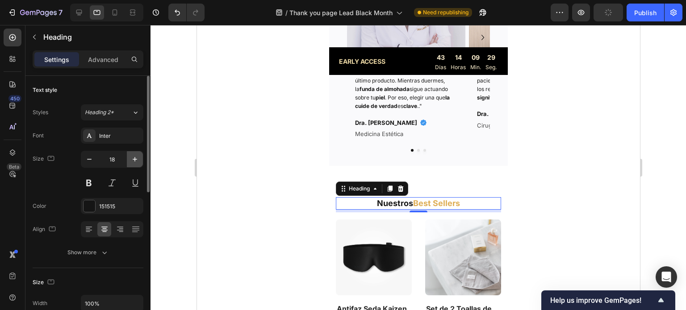
click at [136, 158] on icon "button" at bounding box center [134, 159] width 9 height 9
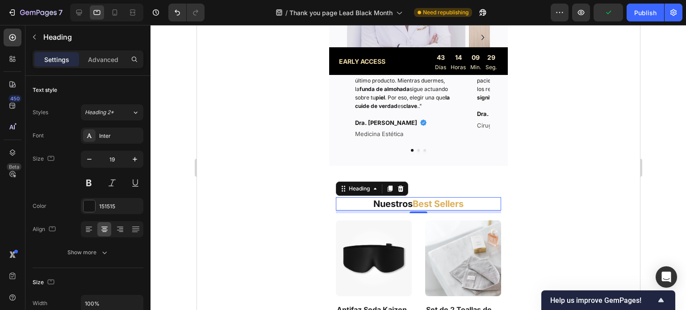
type input "20"
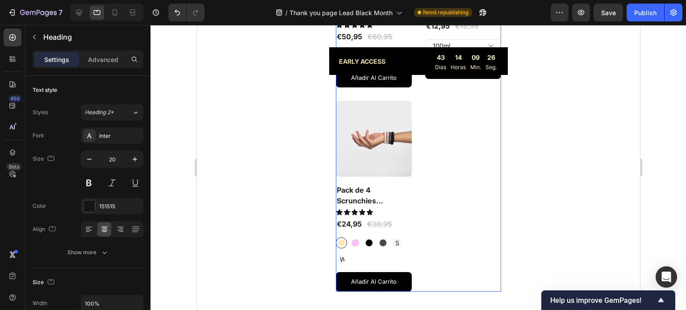
scroll to position [1616, 0]
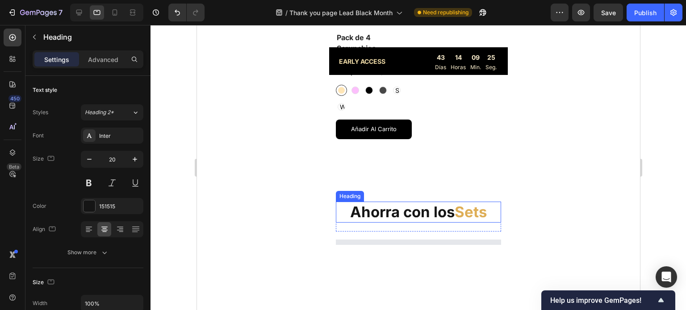
click at [446, 202] on h2 "Ahorra con los Sets" at bounding box center [417, 212] width 165 height 21
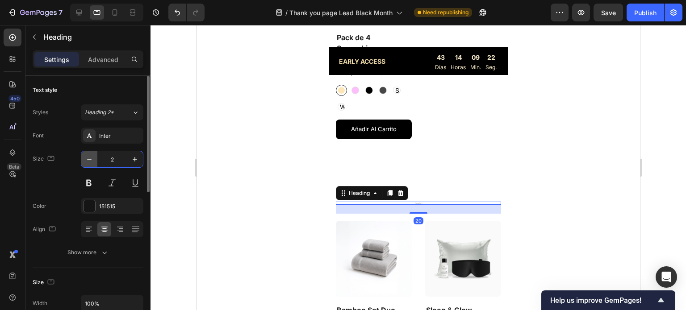
type input "20"
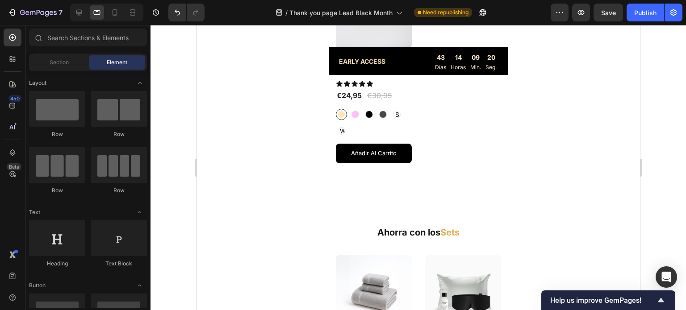
scroll to position [1586, 0]
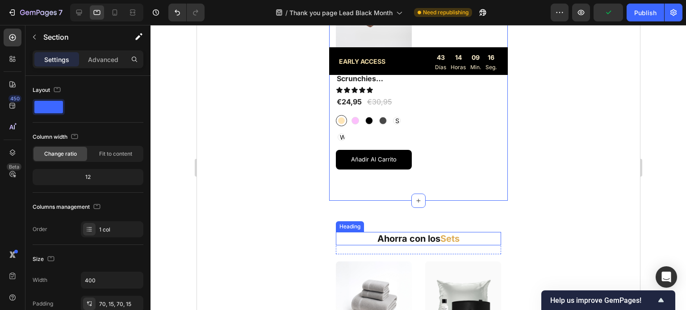
click at [471, 232] on h2 "Ahorra con los Sets" at bounding box center [417, 238] width 165 height 13
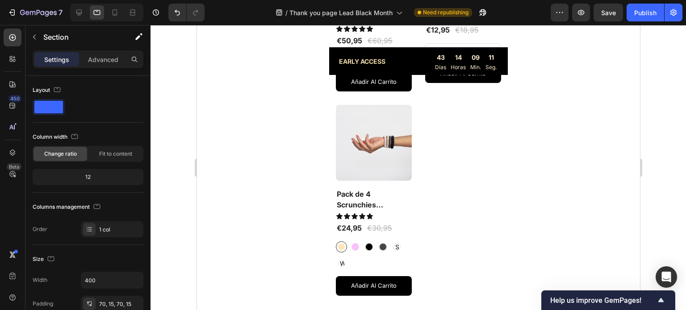
scroll to position [1593, 0]
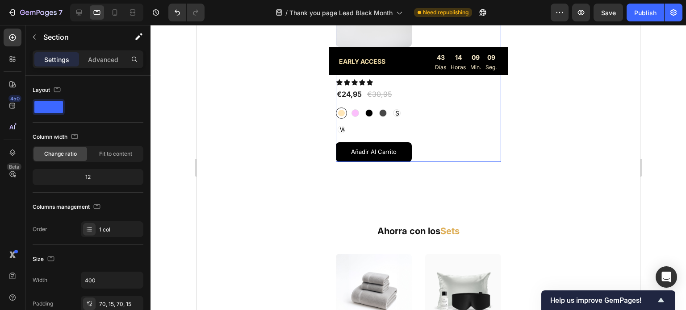
drag, startPoint x: 454, startPoint y: 143, endPoint x: 455, endPoint y: 154, distance: 11.6
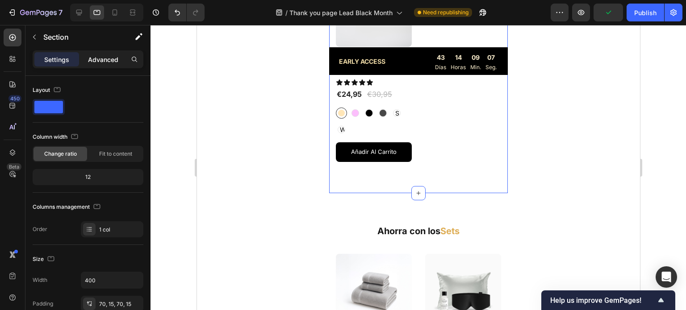
click at [108, 58] on p "Advanced" at bounding box center [103, 59] width 30 height 9
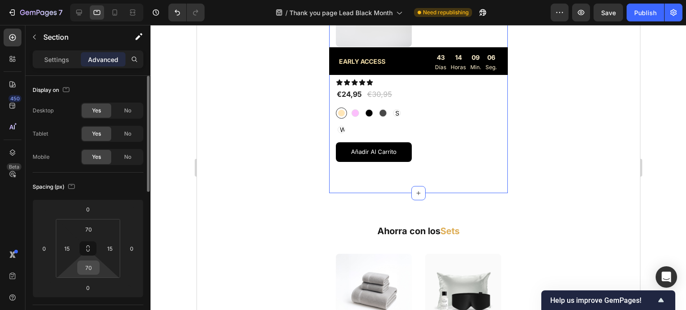
click at [90, 266] on input "70" at bounding box center [88, 267] width 18 height 13
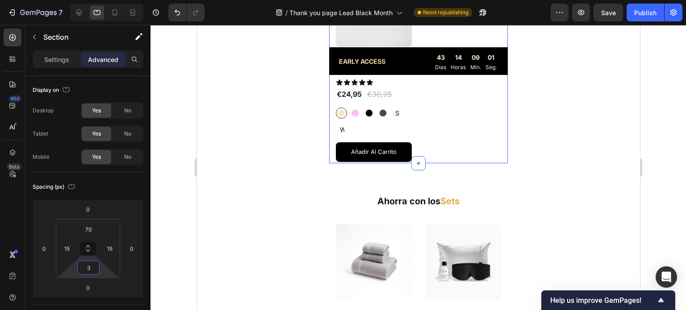
type input "32"
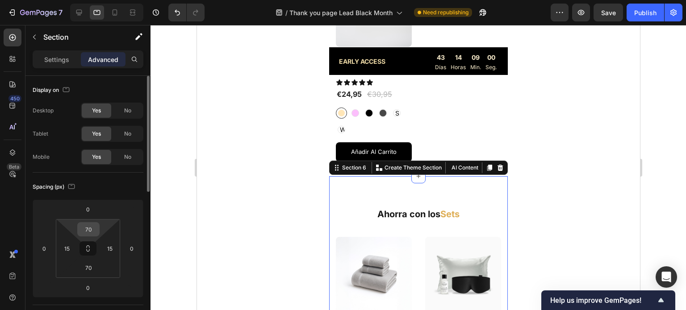
click at [95, 225] on input "70" at bounding box center [88, 229] width 18 height 13
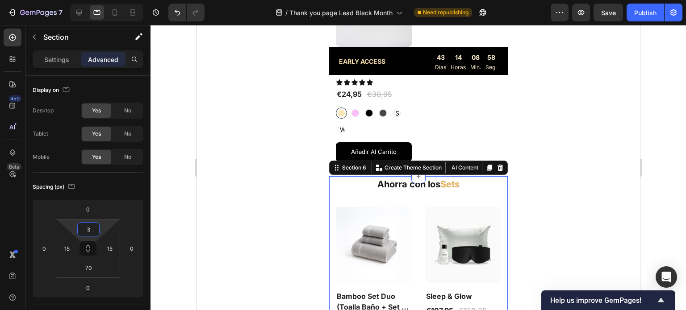
type input "32"
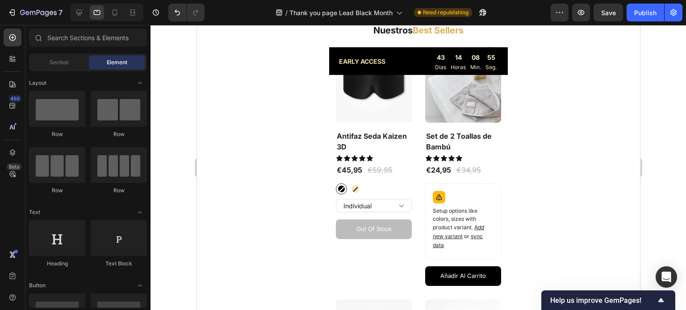
scroll to position [879, 0]
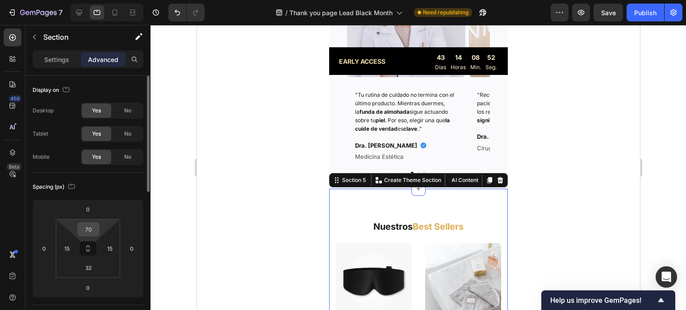
click at [92, 228] on input "70" at bounding box center [88, 229] width 18 height 13
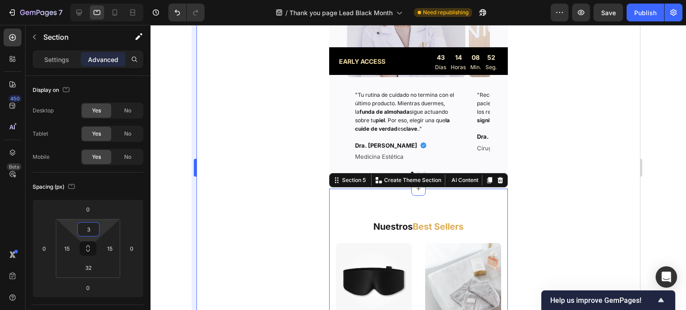
type input "32"
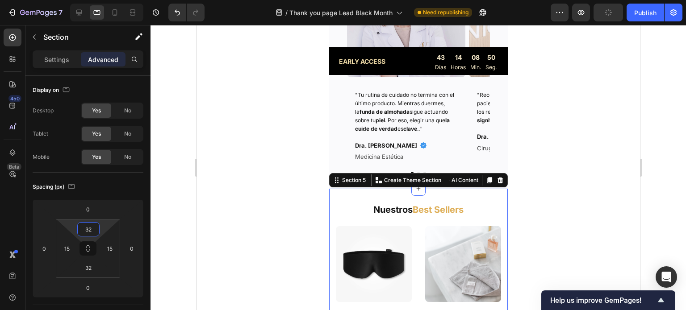
click at [550, 214] on div "EARLY ACCESS Heading 43 Días 14 Horas 08 Min. 50 Seg. Countdown Timer Row Secti…" at bounding box center [417, 261] width 443 height 2194
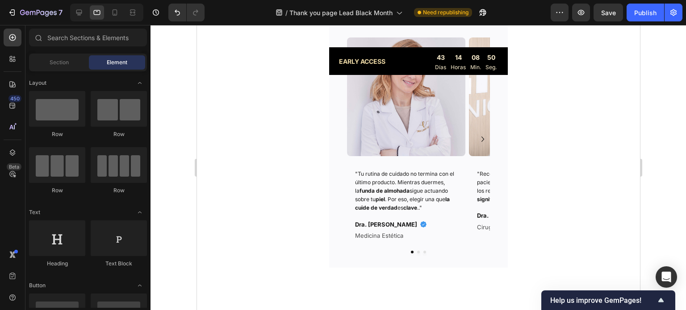
scroll to position [522, 0]
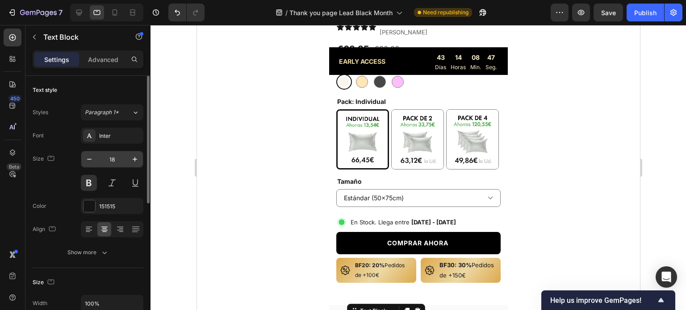
click at [116, 161] on input "18" at bounding box center [111, 159] width 29 height 16
type input "20"
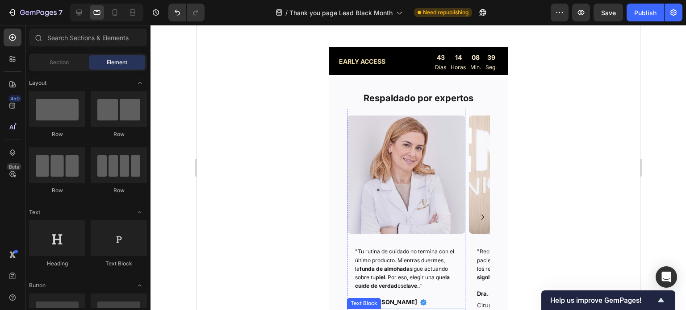
scroll to position [924, 0]
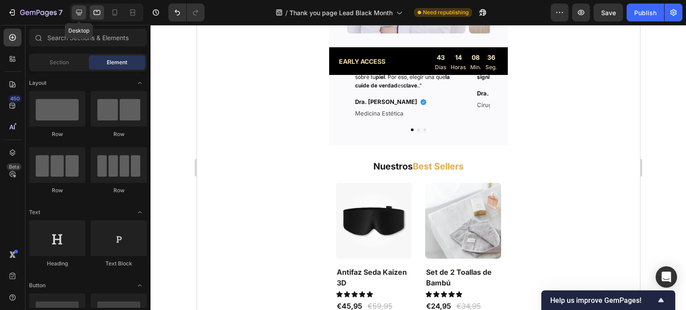
click at [80, 14] on icon at bounding box center [79, 12] width 9 height 9
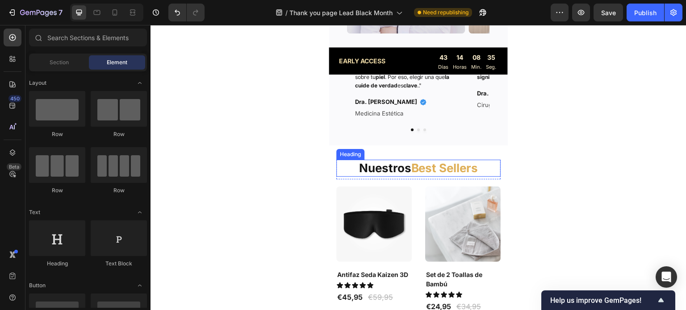
click at [463, 168] on span "Best Sellers" at bounding box center [444, 168] width 67 height 14
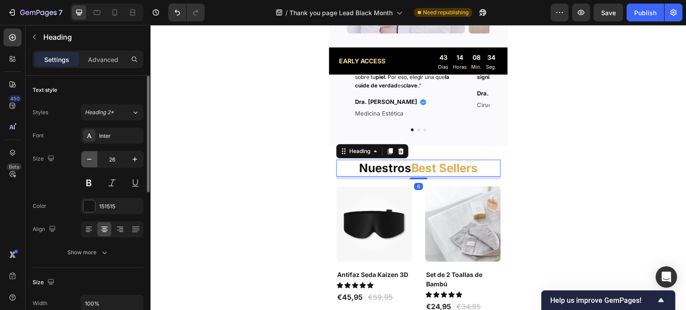
click at [91, 159] on icon "button" at bounding box center [89, 159] width 9 height 9
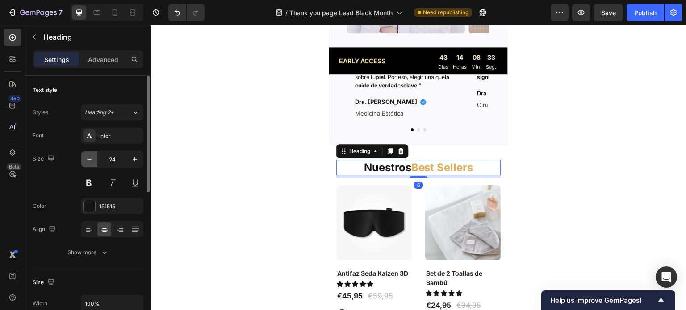
click at [91, 159] on icon "button" at bounding box center [89, 159] width 9 height 9
click at [89, 158] on icon "button" at bounding box center [89, 159] width 9 height 9
type input "22"
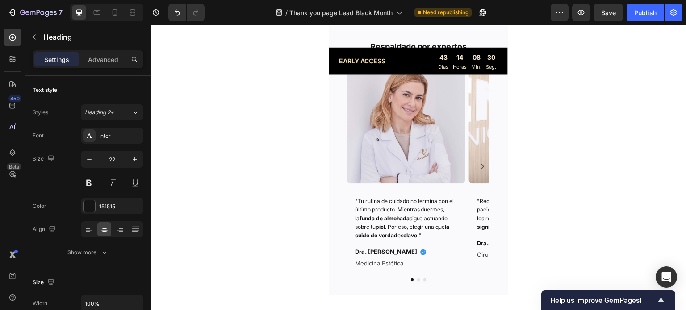
scroll to position [611, 0]
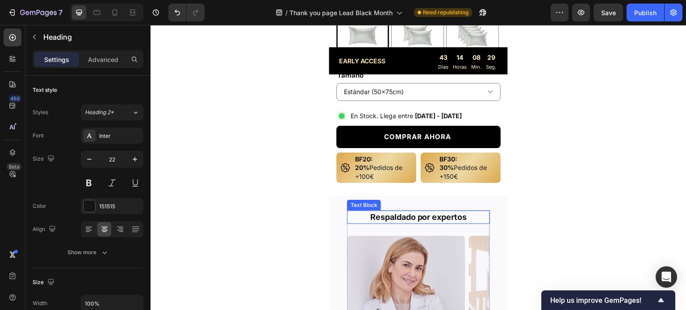
click at [426, 212] on p "Respaldado por expertos" at bounding box center [418, 217] width 141 height 11
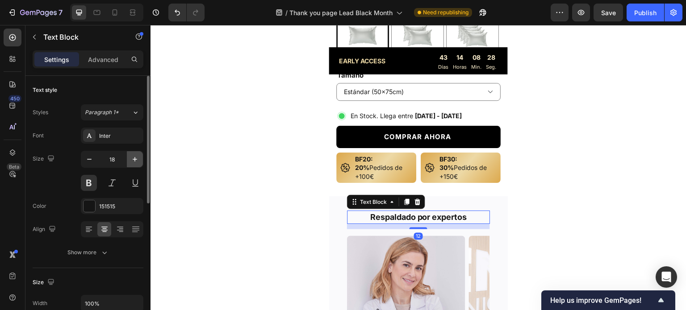
click at [135, 158] on icon "button" at bounding box center [135, 159] width 4 height 4
type input "22"
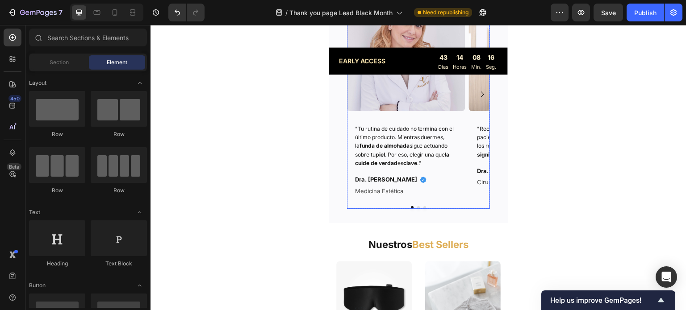
scroll to position [924, 0]
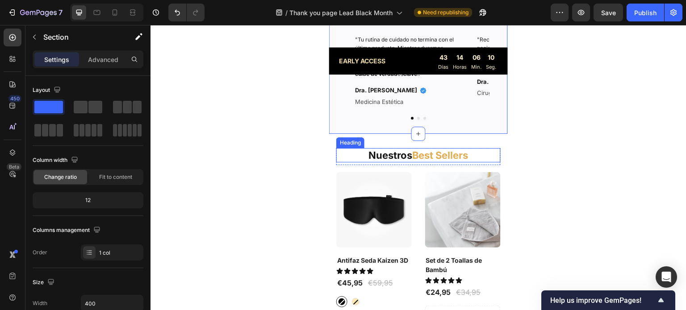
click at [444, 154] on span "Best Sellers" at bounding box center [440, 156] width 56 height 12
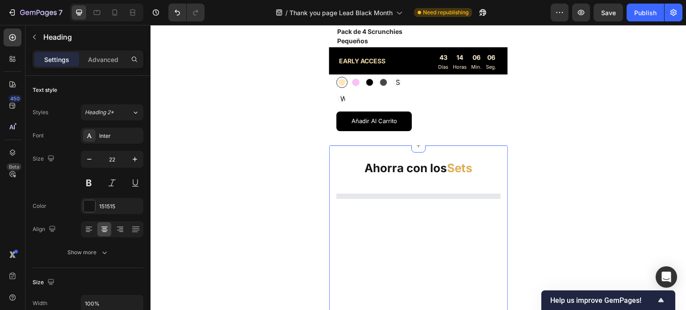
scroll to position [1593, 0]
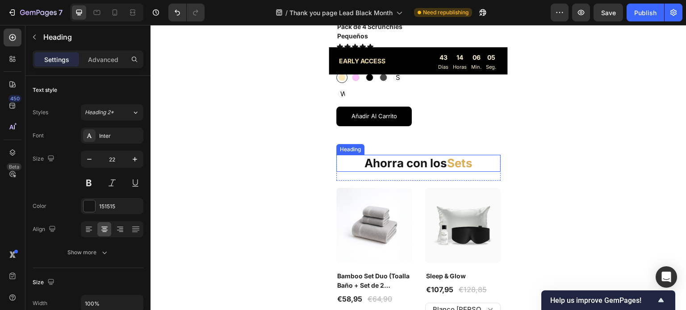
click at [435, 155] on h2 "Ahorra con los Sets" at bounding box center [418, 163] width 164 height 17
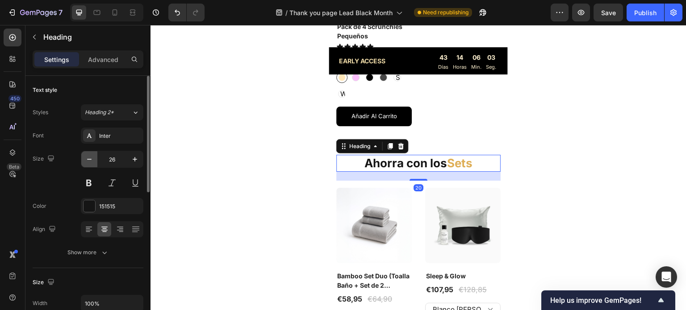
click at [92, 159] on icon "button" at bounding box center [89, 159] width 9 height 9
click at [93, 158] on icon "button" at bounding box center [89, 159] width 9 height 9
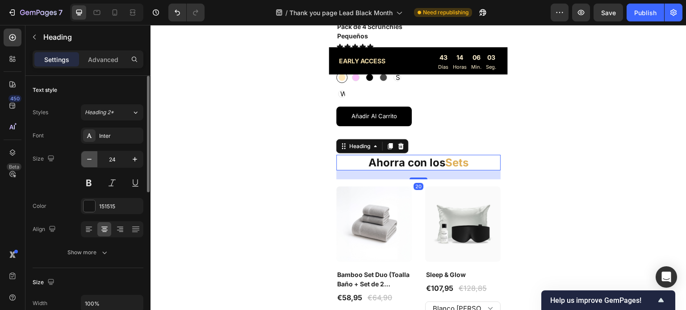
click at [93, 158] on icon "button" at bounding box center [89, 159] width 9 height 9
type input "22"
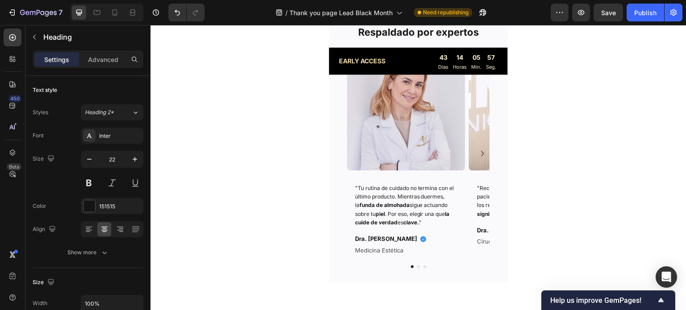
scroll to position [567, 0]
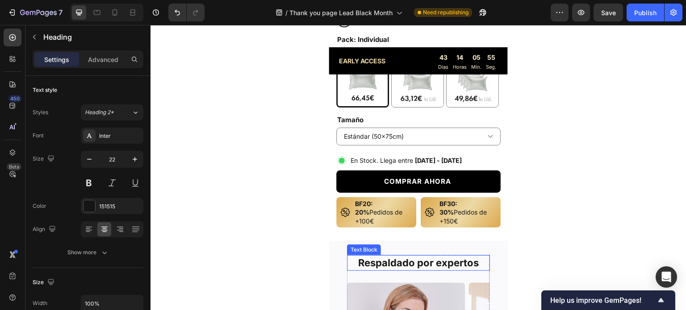
click at [438, 256] on p "Respaldado por expertos" at bounding box center [418, 263] width 141 height 14
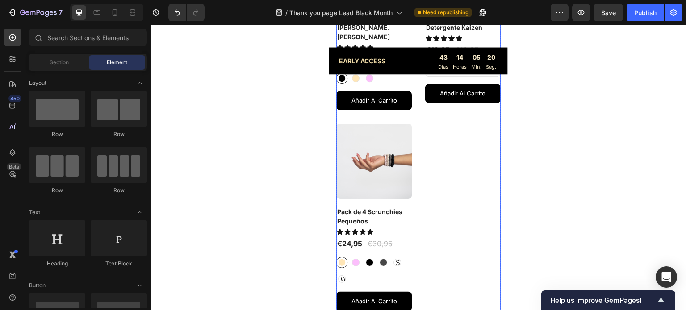
scroll to position [1415, 0]
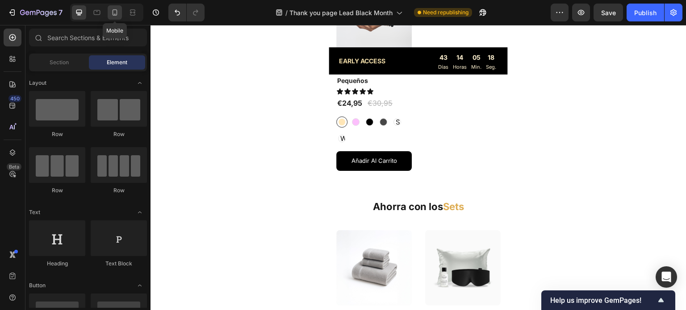
click at [110, 14] on icon at bounding box center [114, 12] width 9 height 9
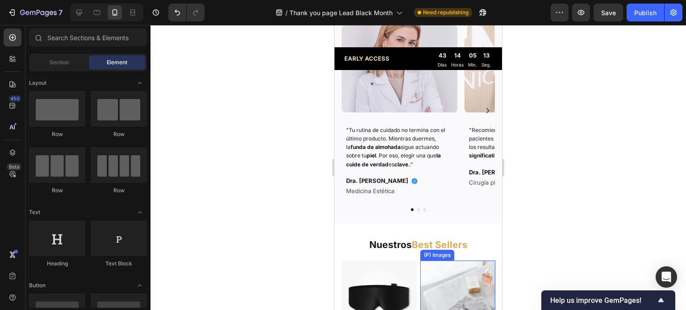
scroll to position [747, 0]
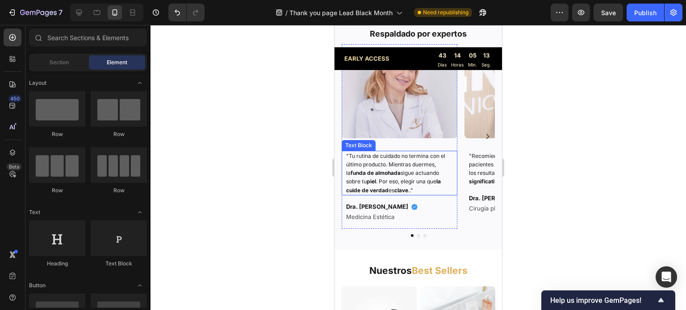
click at [459, 237] on div "Image "Tu rutina de cuidado no termina con el último producto. Mientras duermes…" at bounding box center [418, 140] width 153 height 193
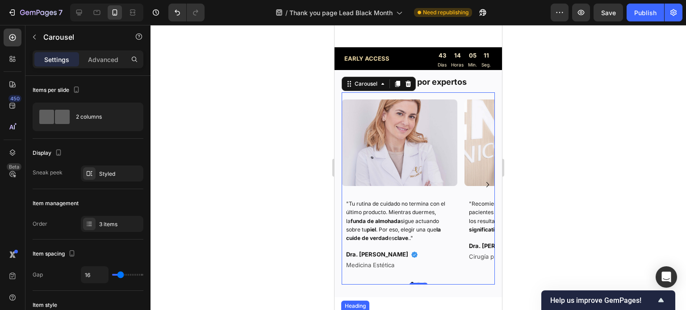
scroll to position [708, 0]
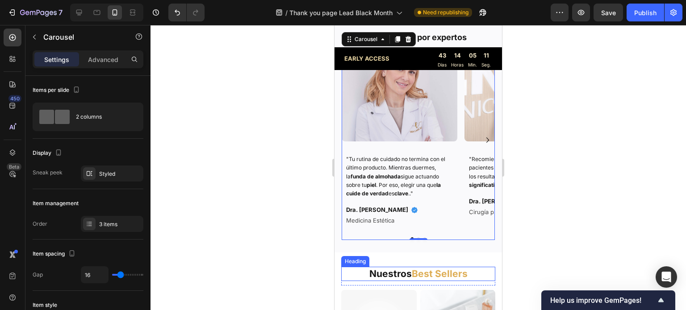
click at [443, 276] on span "Best Sellers" at bounding box center [440, 273] width 56 height 11
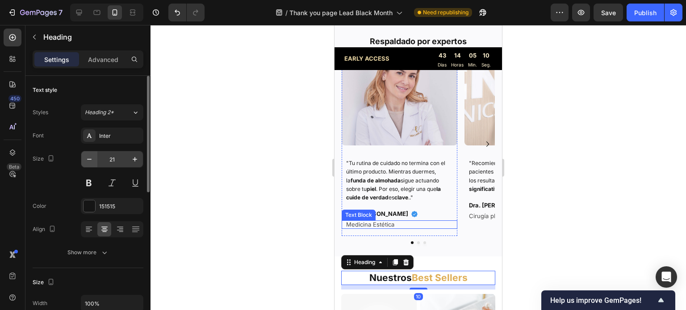
scroll to position [663, 0]
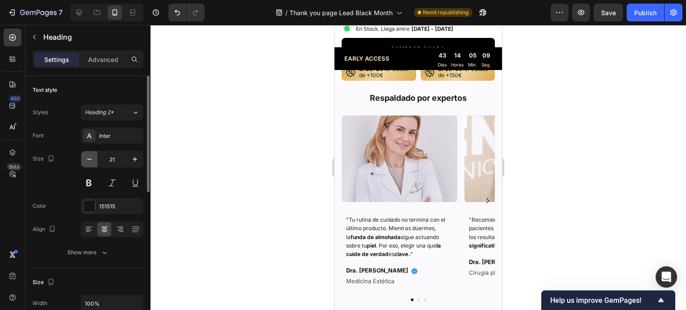
click at [89, 161] on icon "button" at bounding box center [89, 159] width 9 height 9
type input "20"
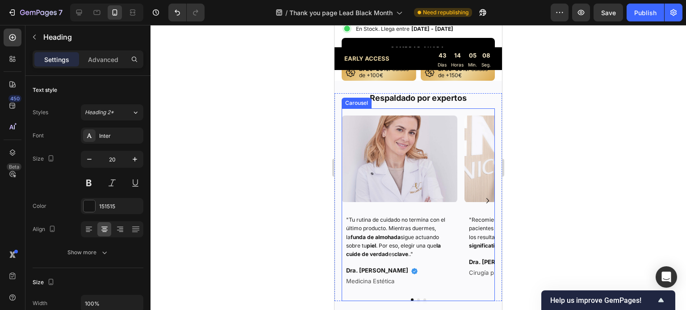
click at [450, 94] on p "Respaldado por expertos" at bounding box center [417, 98] width 151 height 8
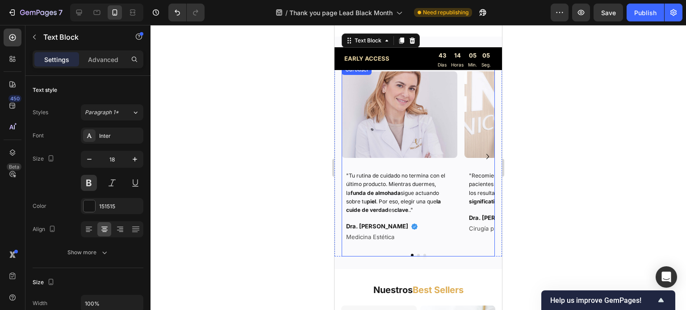
scroll to position [797, 0]
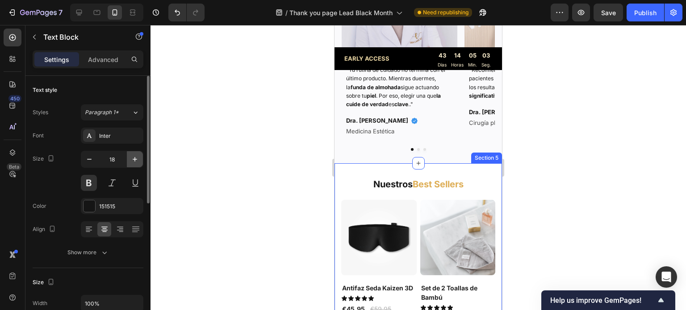
click at [134, 158] on icon "button" at bounding box center [135, 159] width 4 height 4
type input "20"
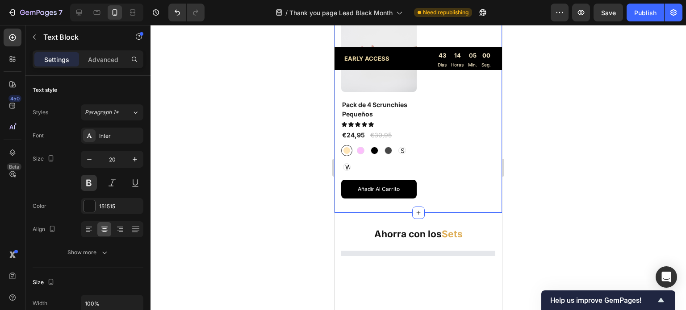
scroll to position [1423, 0]
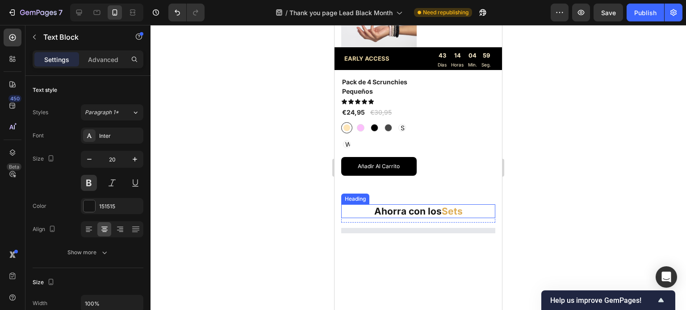
click at [444, 206] on span "Sets" at bounding box center [452, 211] width 21 height 11
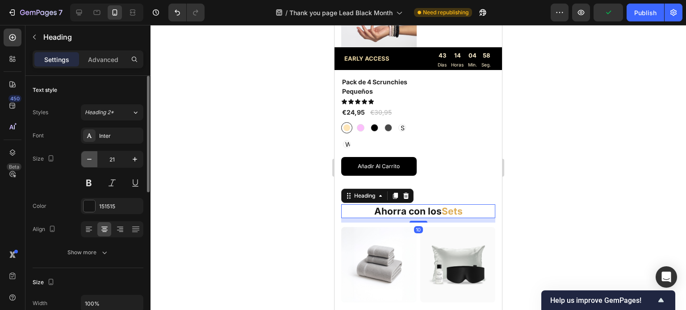
click at [90, 163] on icon "button" at bounding box center [89, 159] width 9 height 9
type input "20"
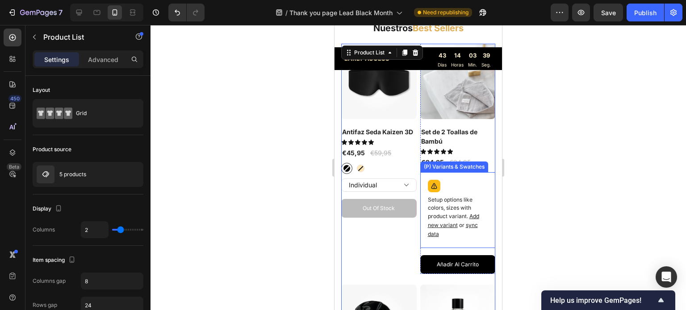
scroll to position [709, 0]
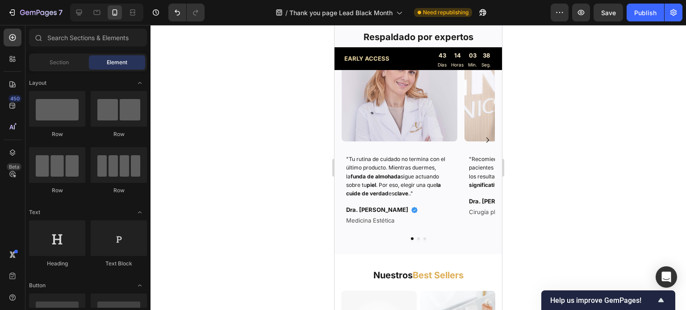
drag, startPoint x: 495, startPoint y: 143, endPoint x: 658, endPoint y: 29, distance: 198.4
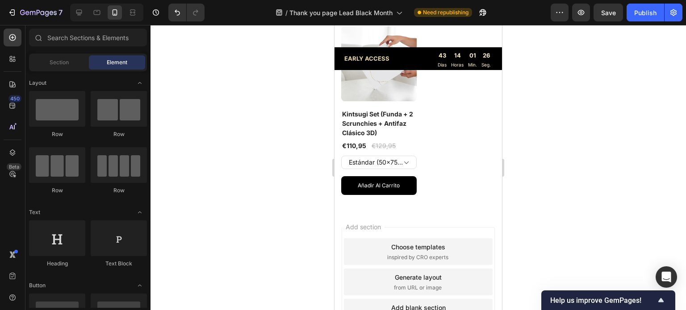
scroll to position [1841, 0]
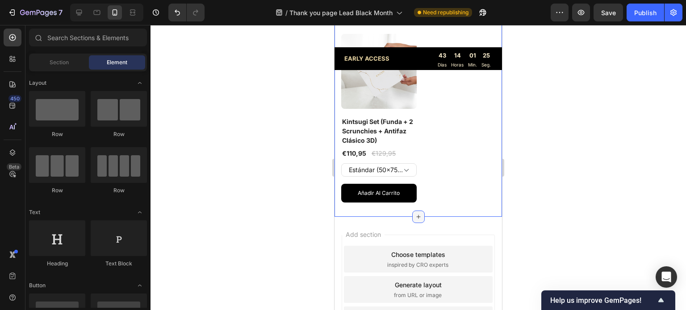
click at [418, 211] on div at bounding box center [418, 217] width 13 height 13
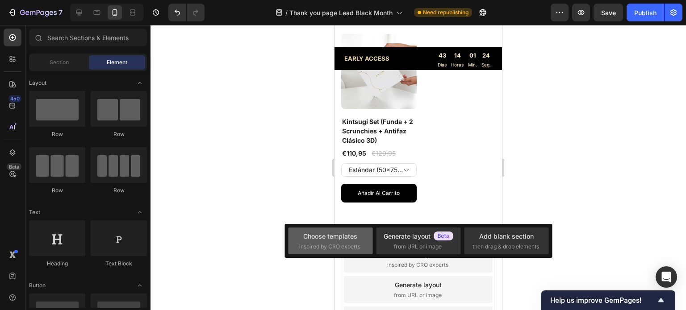
click at [332, 243] on span "inspired by CRO experts" at bounding box center [329, 247] width 61 height 8
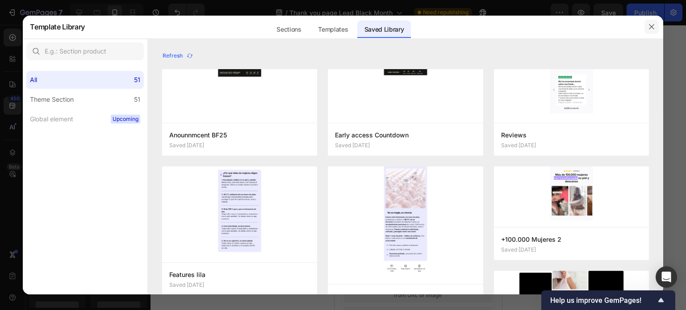
click at [654, 25] on icon "button" at bounding box center [651, 26] width 7 height 7
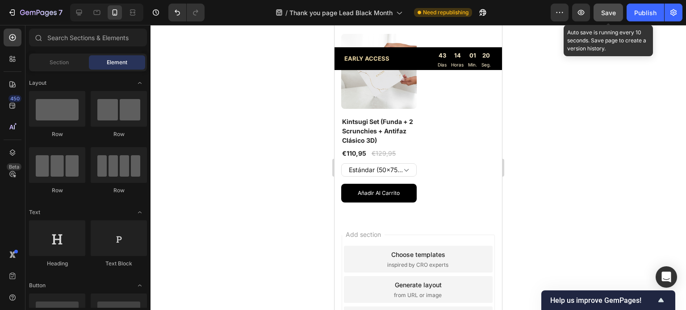
click at [612, 10] on span "Save" at bounding box center [608, 13] width 15 height 8
